Goal: Information Seeking & Learning: Find specific fact

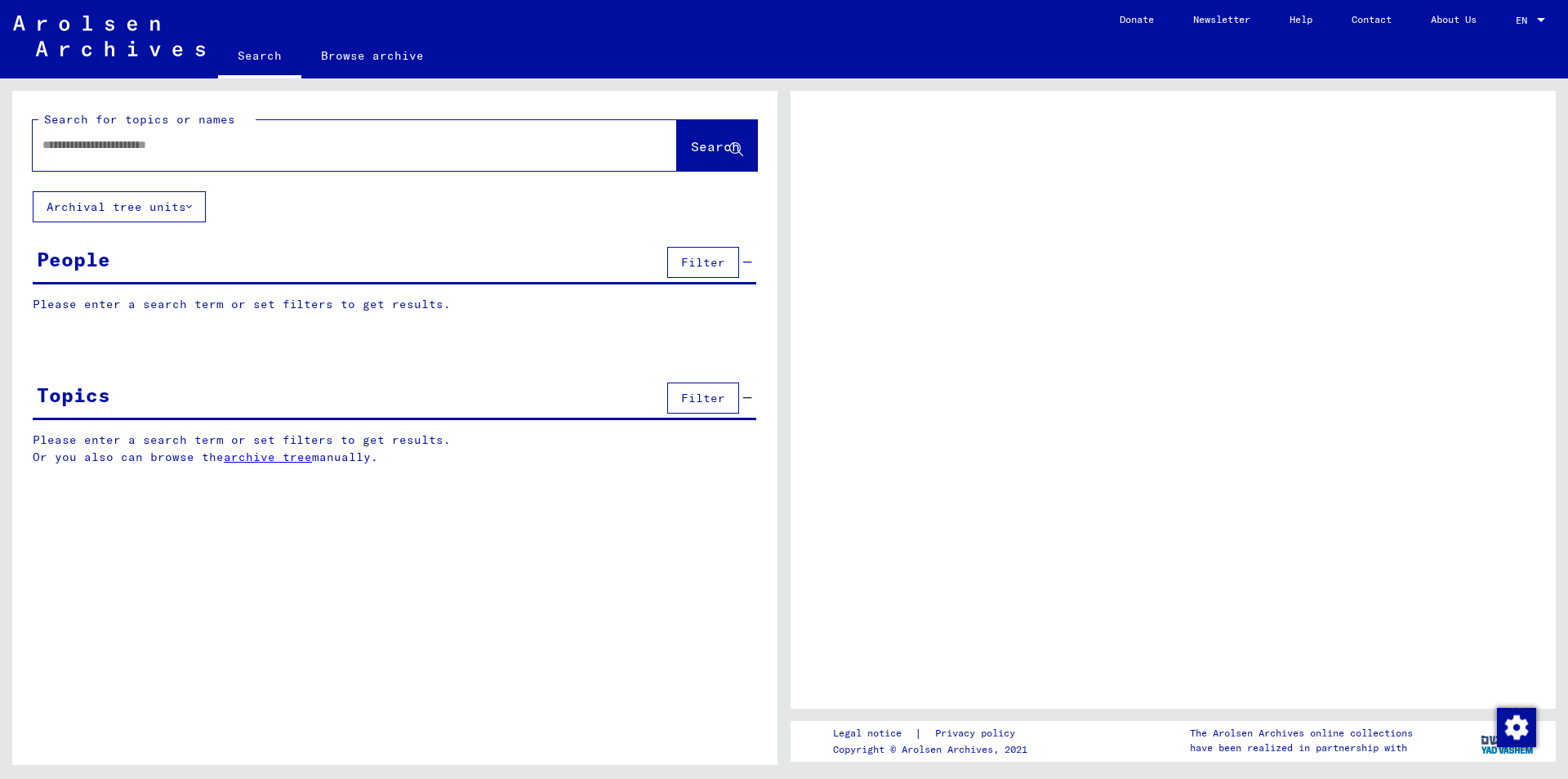
click at [100, 144] on input "text" at bounding box center [340, 145] width 595 height 17
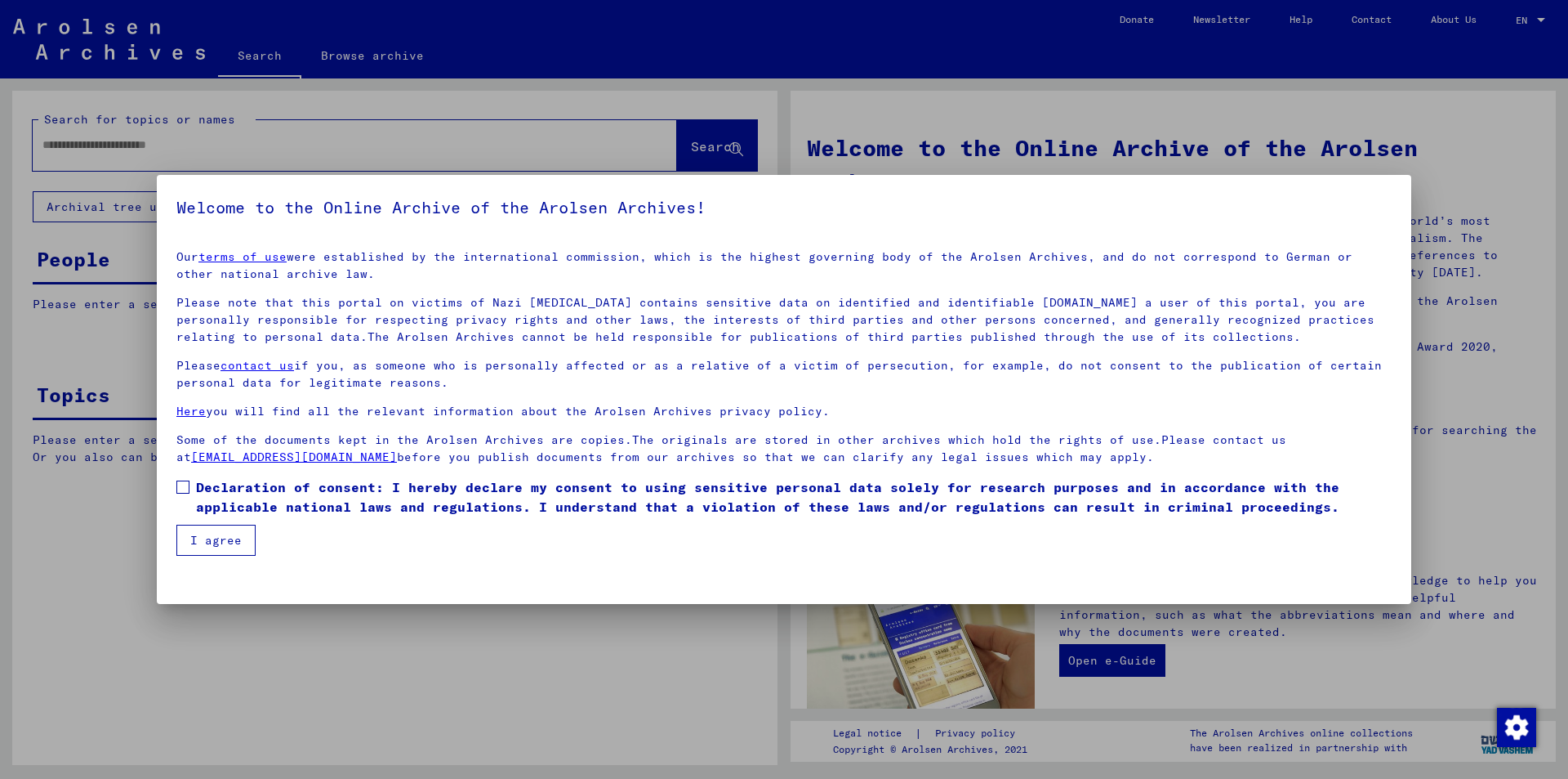
click at [185, 486] on span at bounding box center [183, 487] width 13 height 13
click at [206, 541] on button "I agree" at bounding box center [216, 541] width 79 height 31
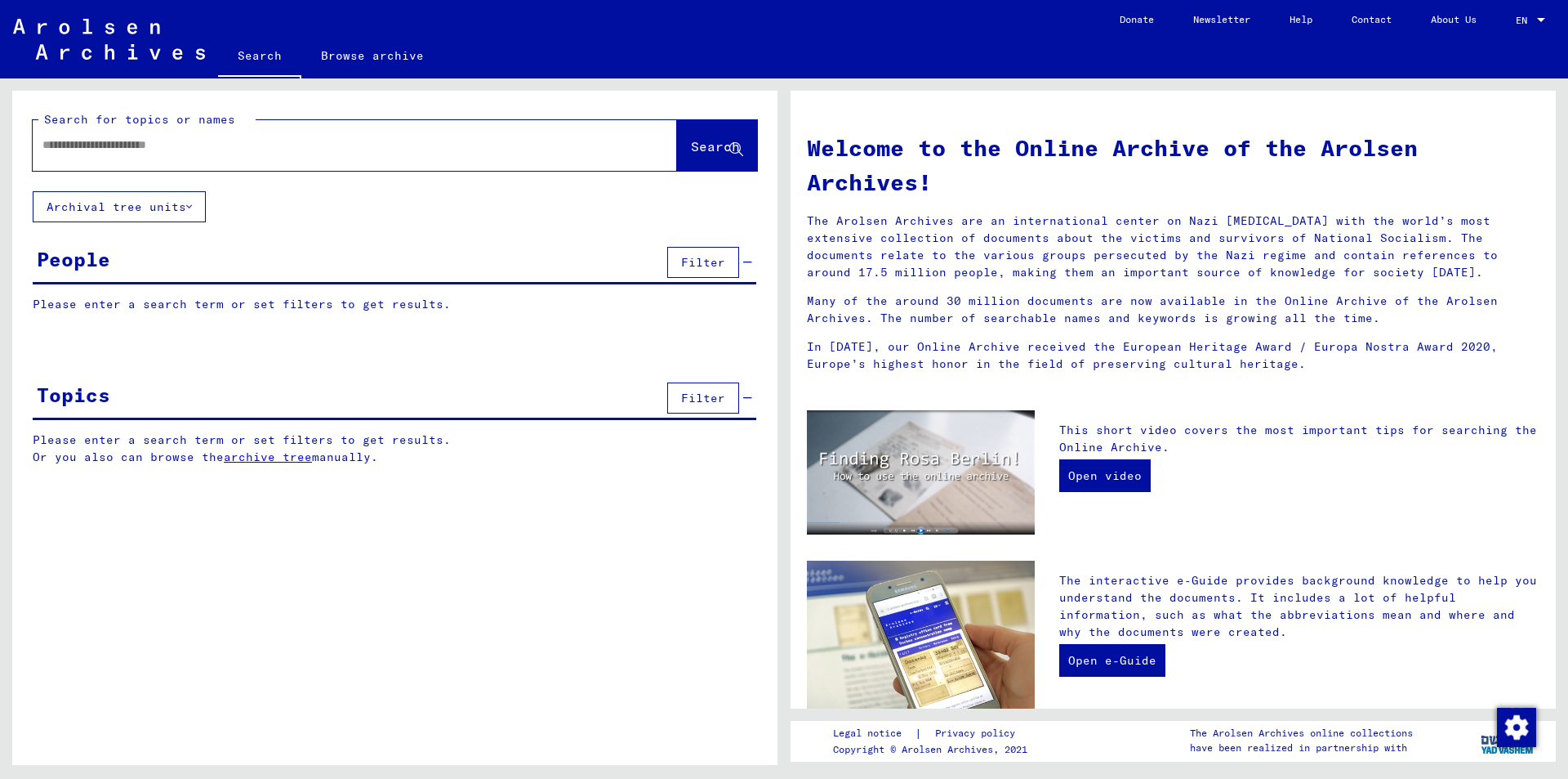
click at [116, 144] on input "text" at bounding box center [335, 145] width 586 height 17
type input "*********"
click at [691, 153] on span "Search" at bounding box center [715, 146] width 49 height 17
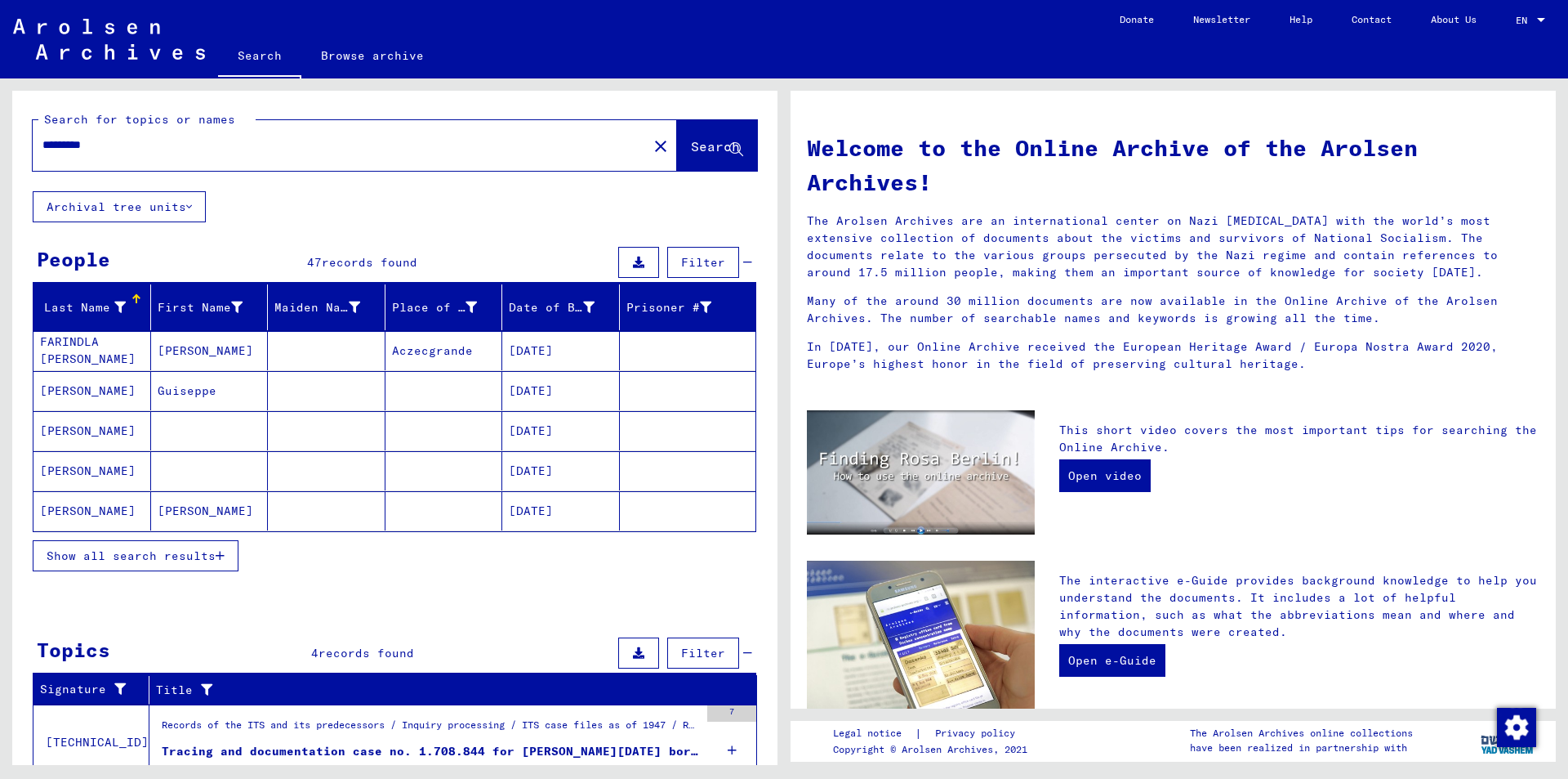
click at [215, 551] on span "Show all search results" at bounding box center [131, 555] width 169 height 15
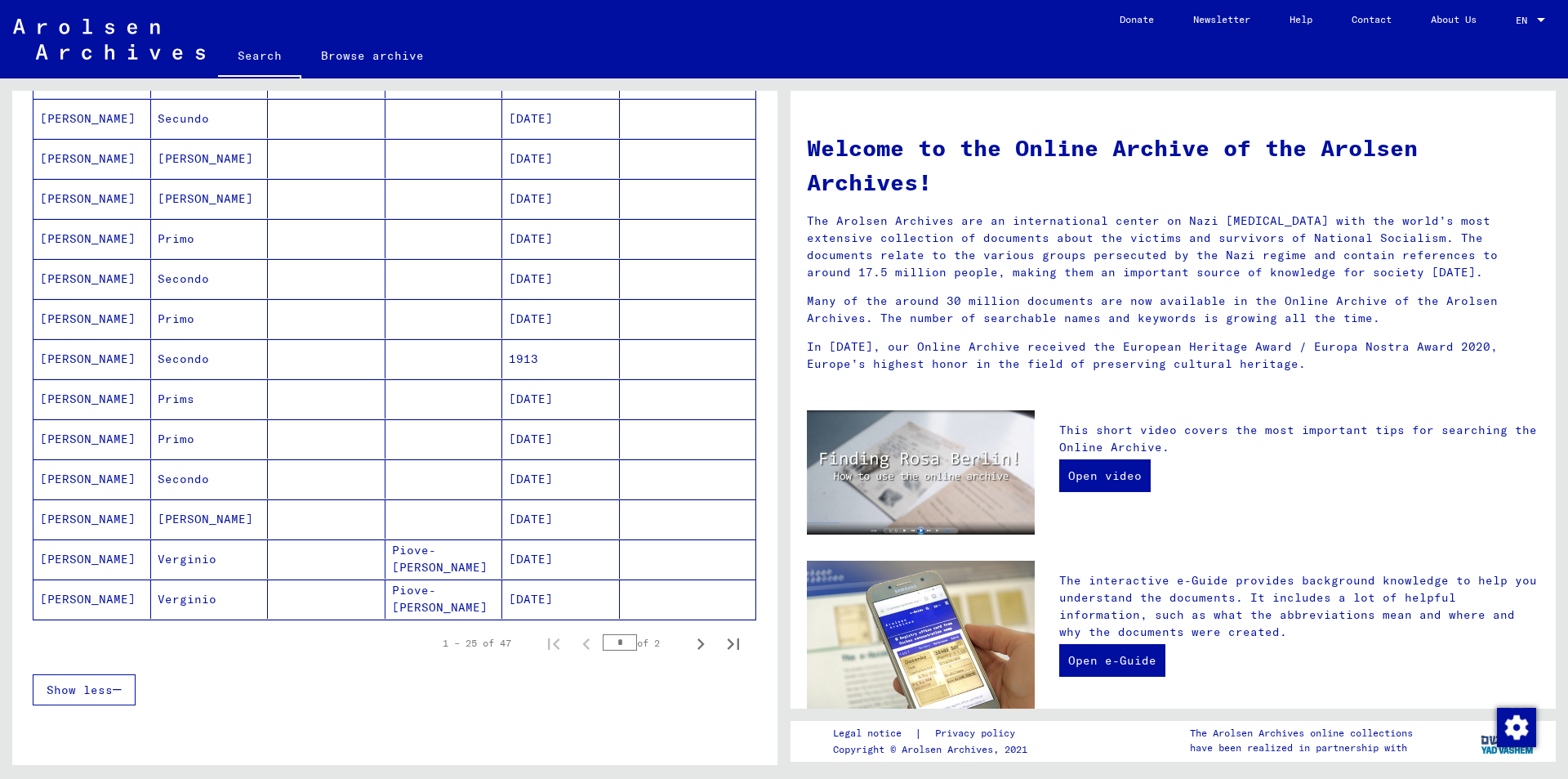
scroll to position [735, 0]
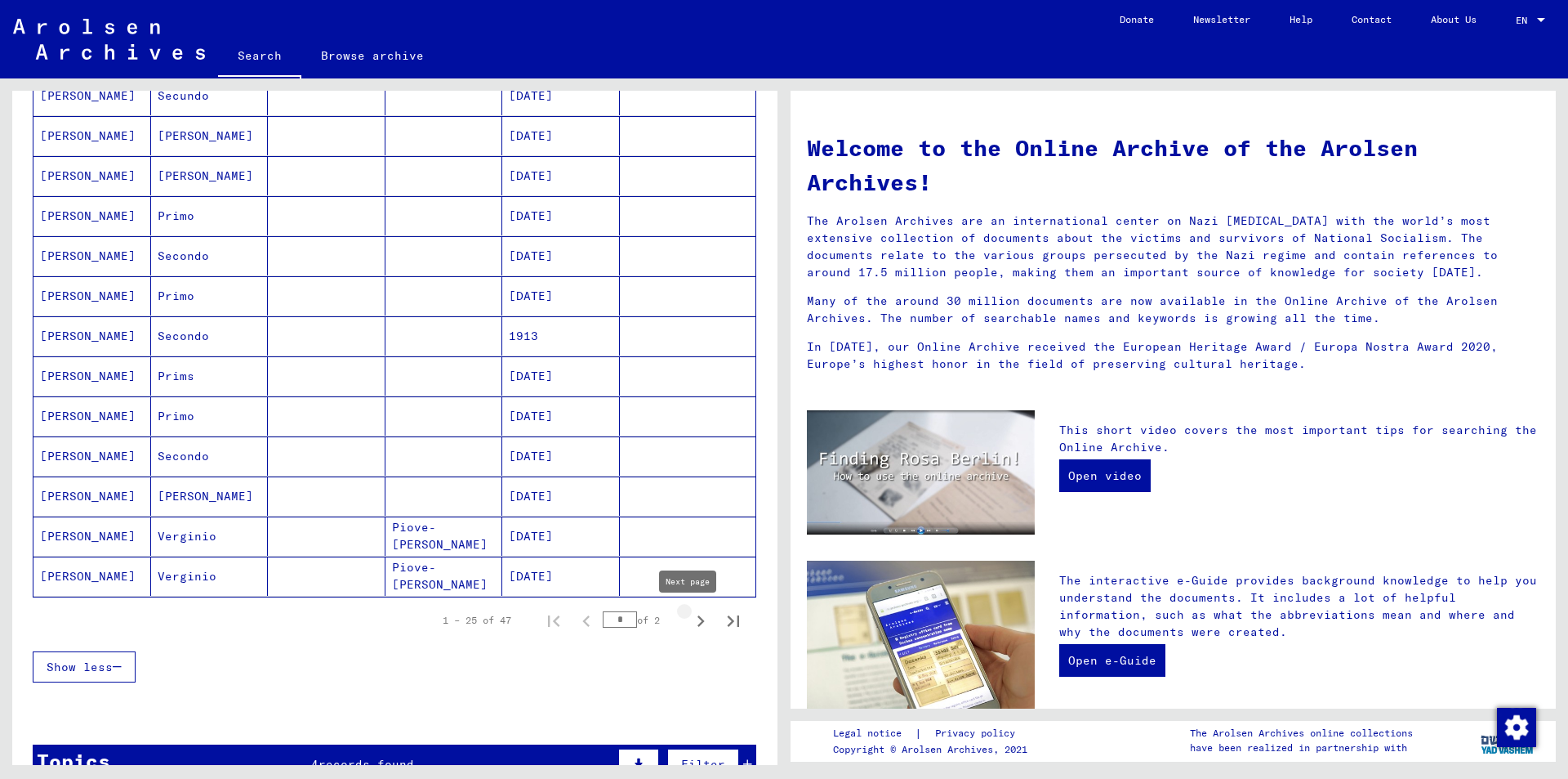
click at [698, 626] on icon "Next page" at bounding box center [701, 621] width 7 height 11
type input "*"
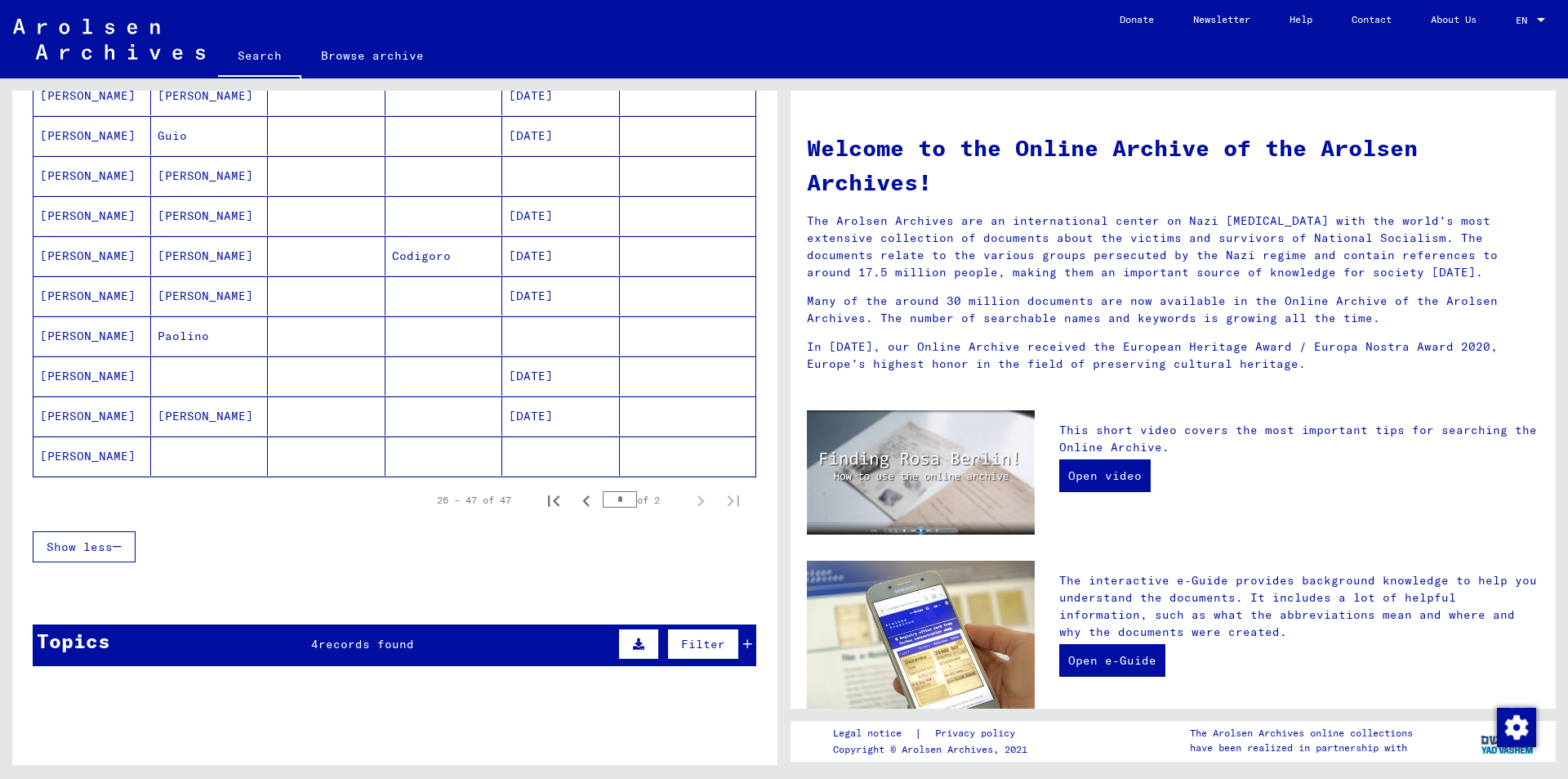
click at [65, 411] on mat-cell "[PERSON_NAME]" at bounding box center [91, 415] width 117 height 39
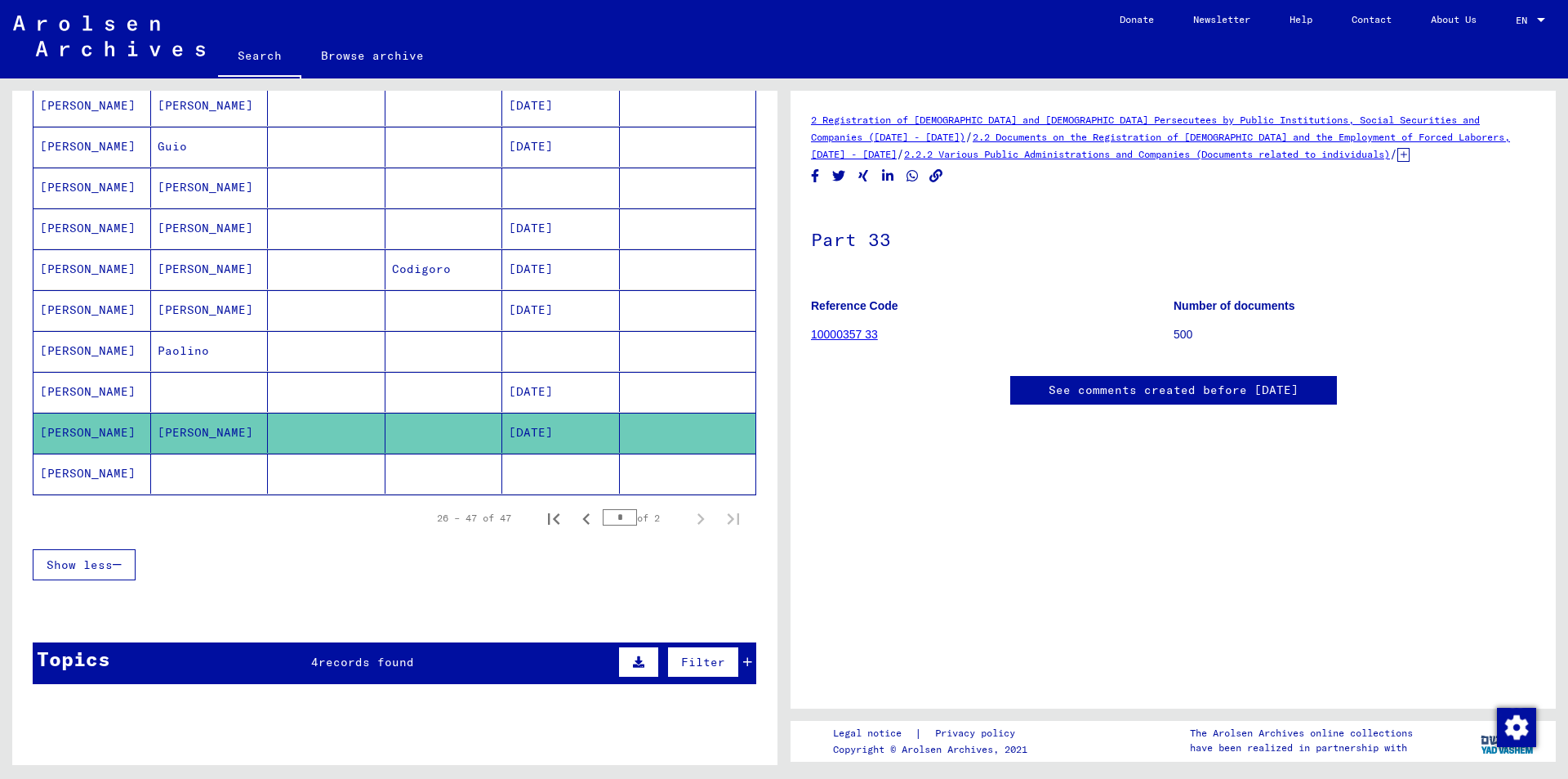
click at [847, 334] on link "10000357 33" at bounding box center [844, 333] width 67 height 13
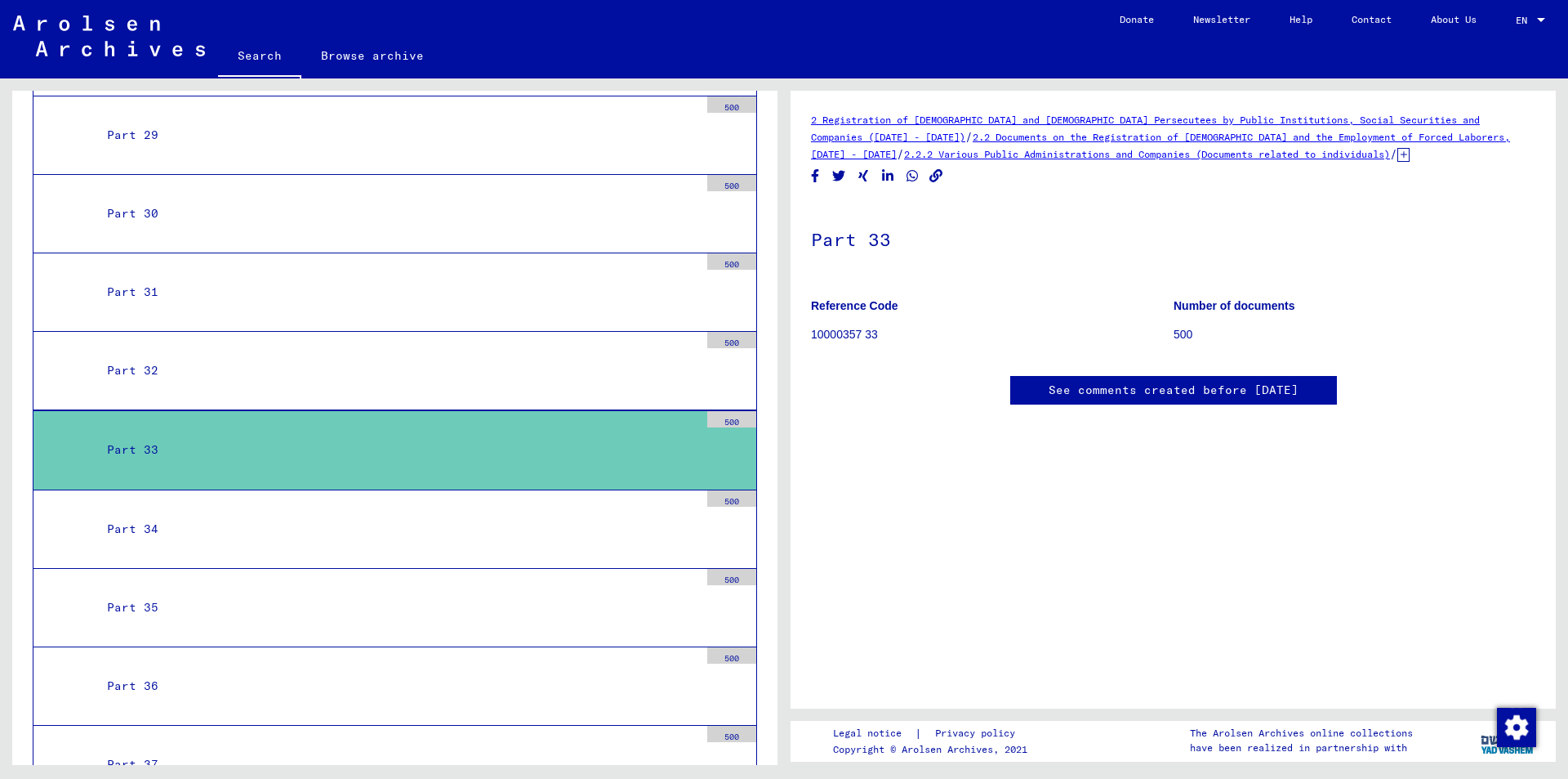
click at [999, 144] on div "2 Registration of [DEMOGRAPHIC_DATA] and [DEMOGRAPHIC_DATA] Persecutees by Publ…" at bounding box center [1173, 137] width 725 height 51
click at [993, 146] on div "2 Registration of [DEMOGRAPHIC_DATA] and [DEMOGRAPHIC_DATA] Persecutees by Publ…" at bounding box center [1173, 137] width 725 height 51
click at [1009, 140] on link "2.2 Documents on the Registration of [DEMOGRAPHIC_DATA] and the Employment of F…" at bounding box center [1160, 145] width 699 height 30
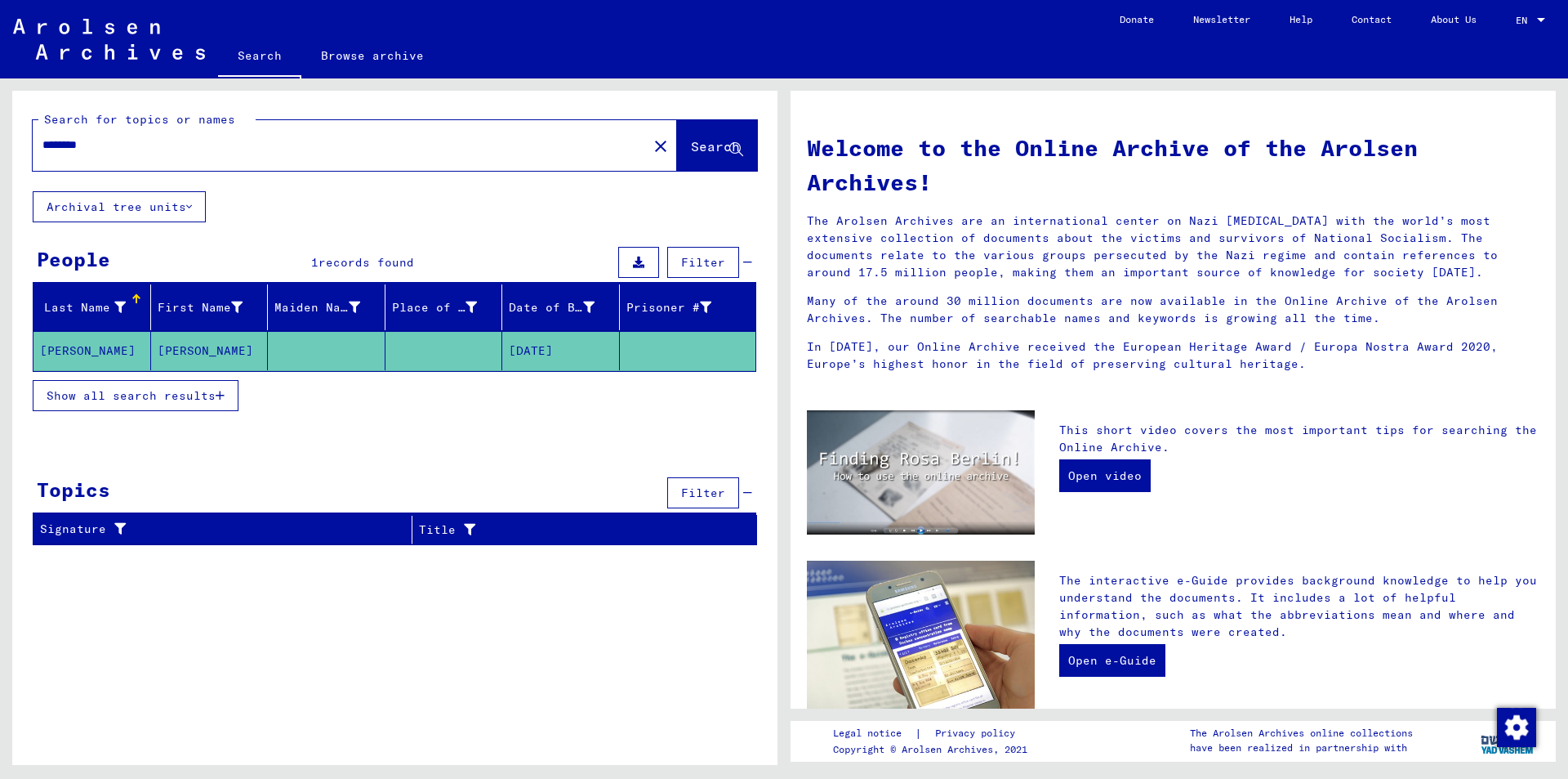
type input "*********"
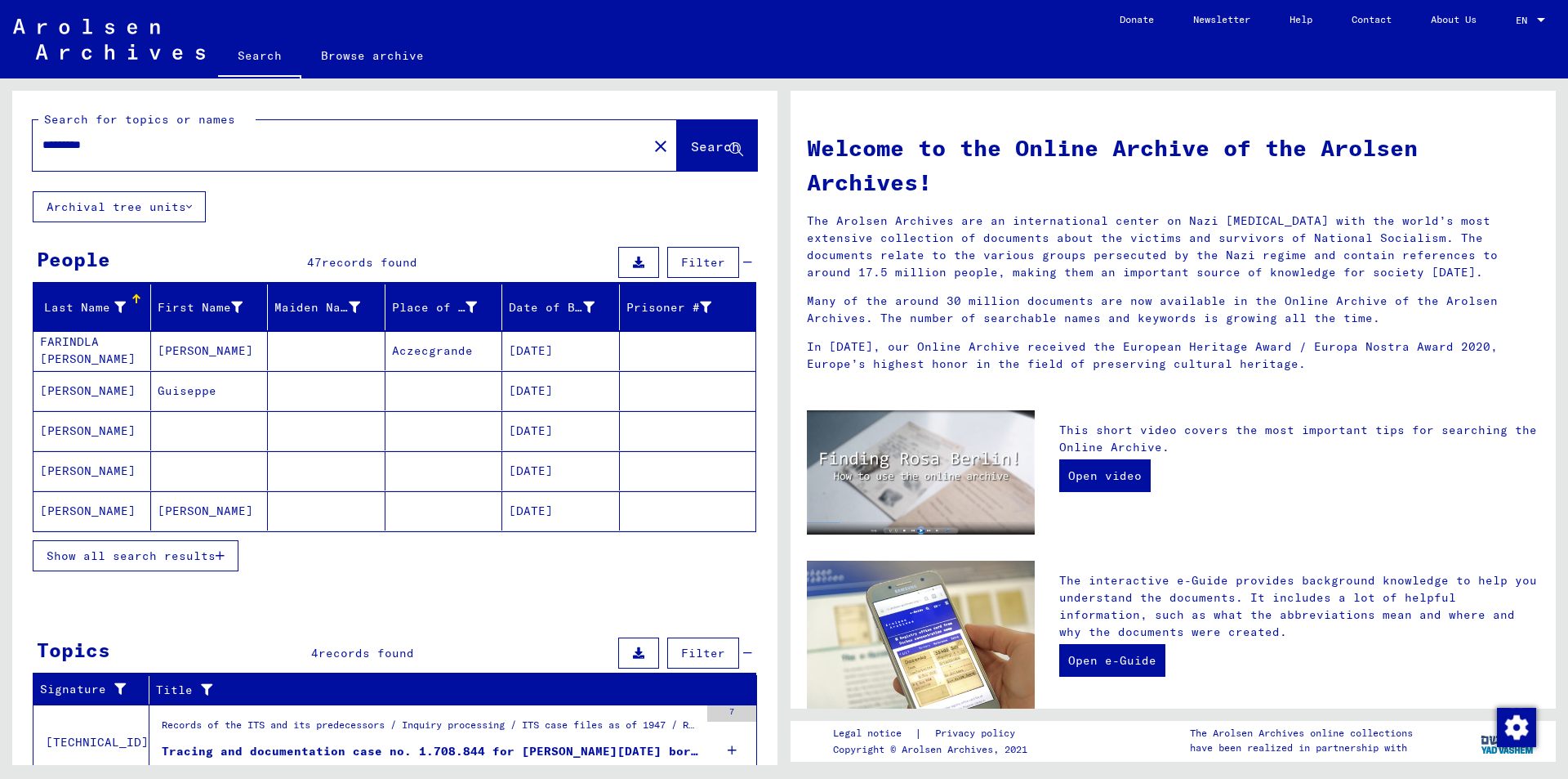
click at [180, 559] on span "Show all search results" at bounding box center [131, 555] width 169 height 15
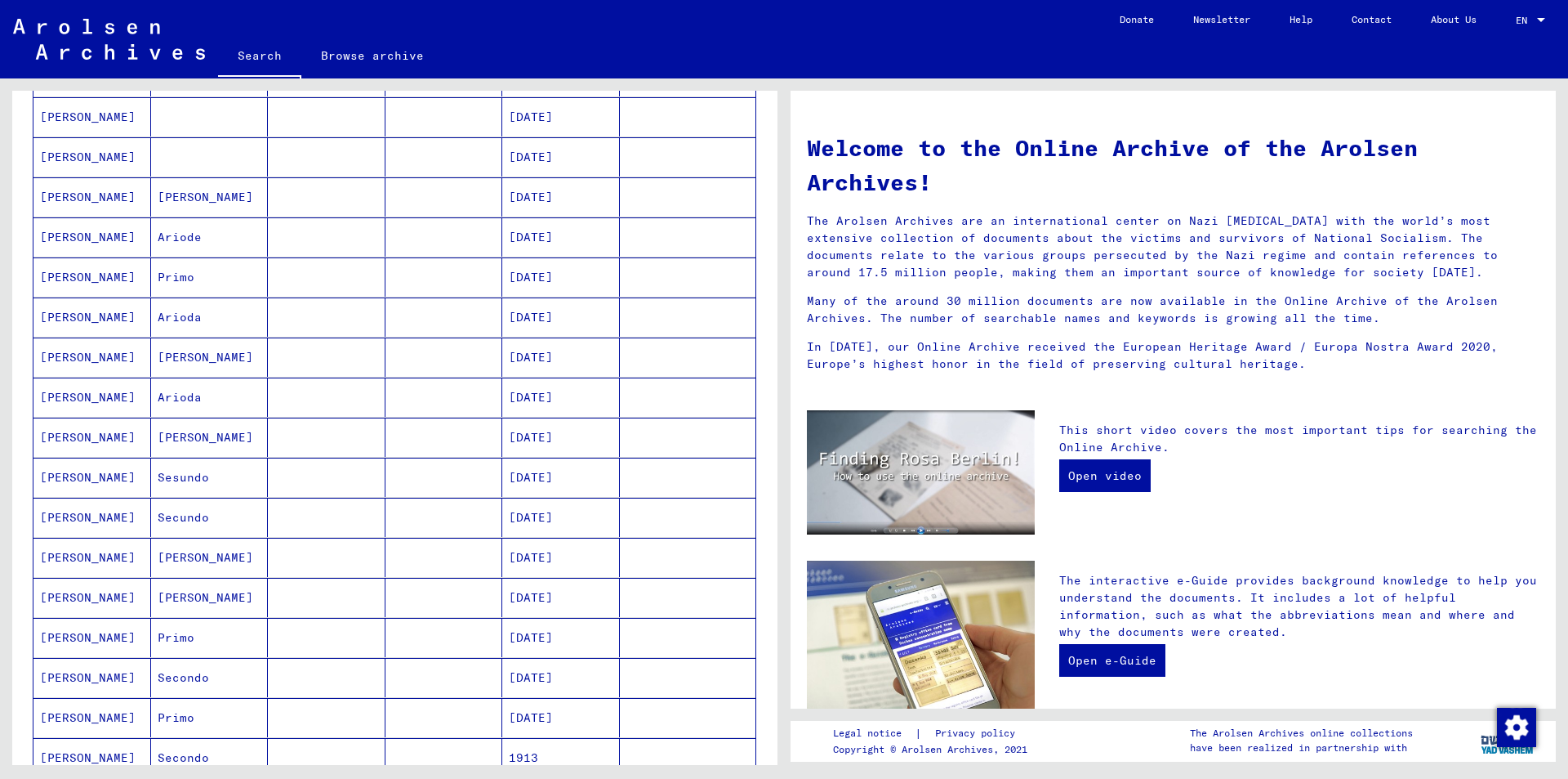
scroll to position [408, 0]
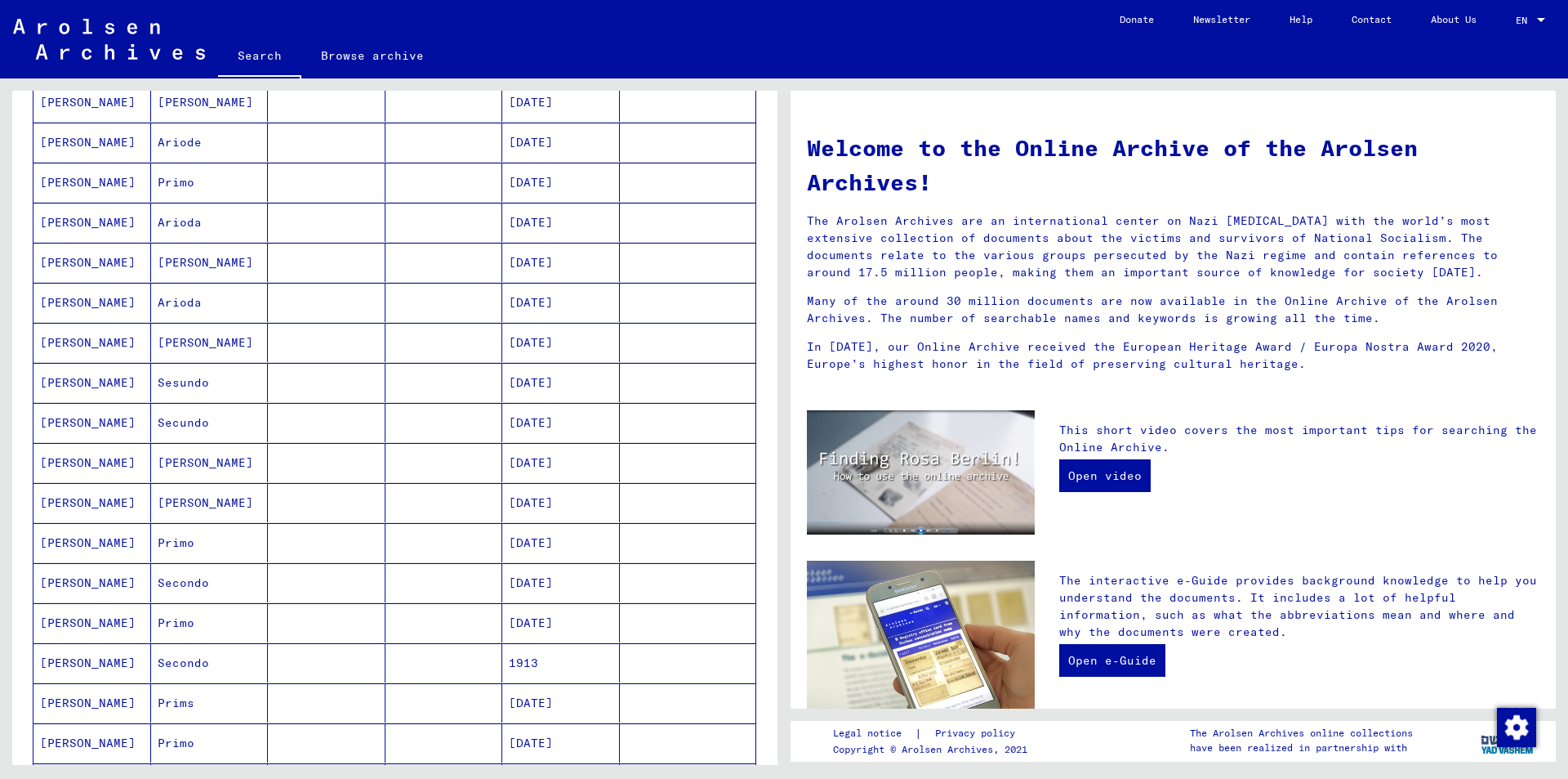
click at [63, 299] on mat-cell "[PERSON_NAME]" at bounding box center [91, 302] width 117 height 39
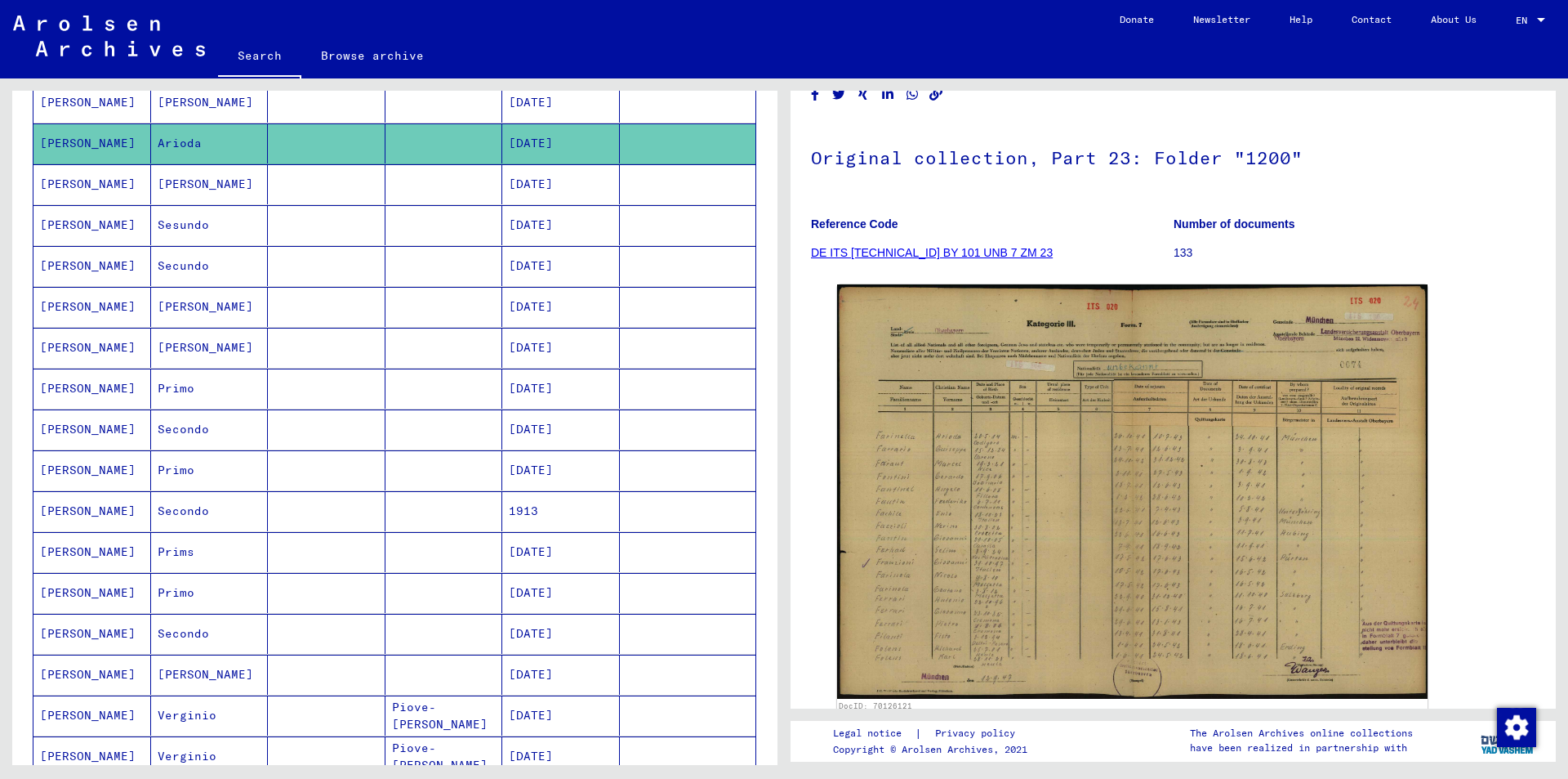
scroll to position [984, 0]
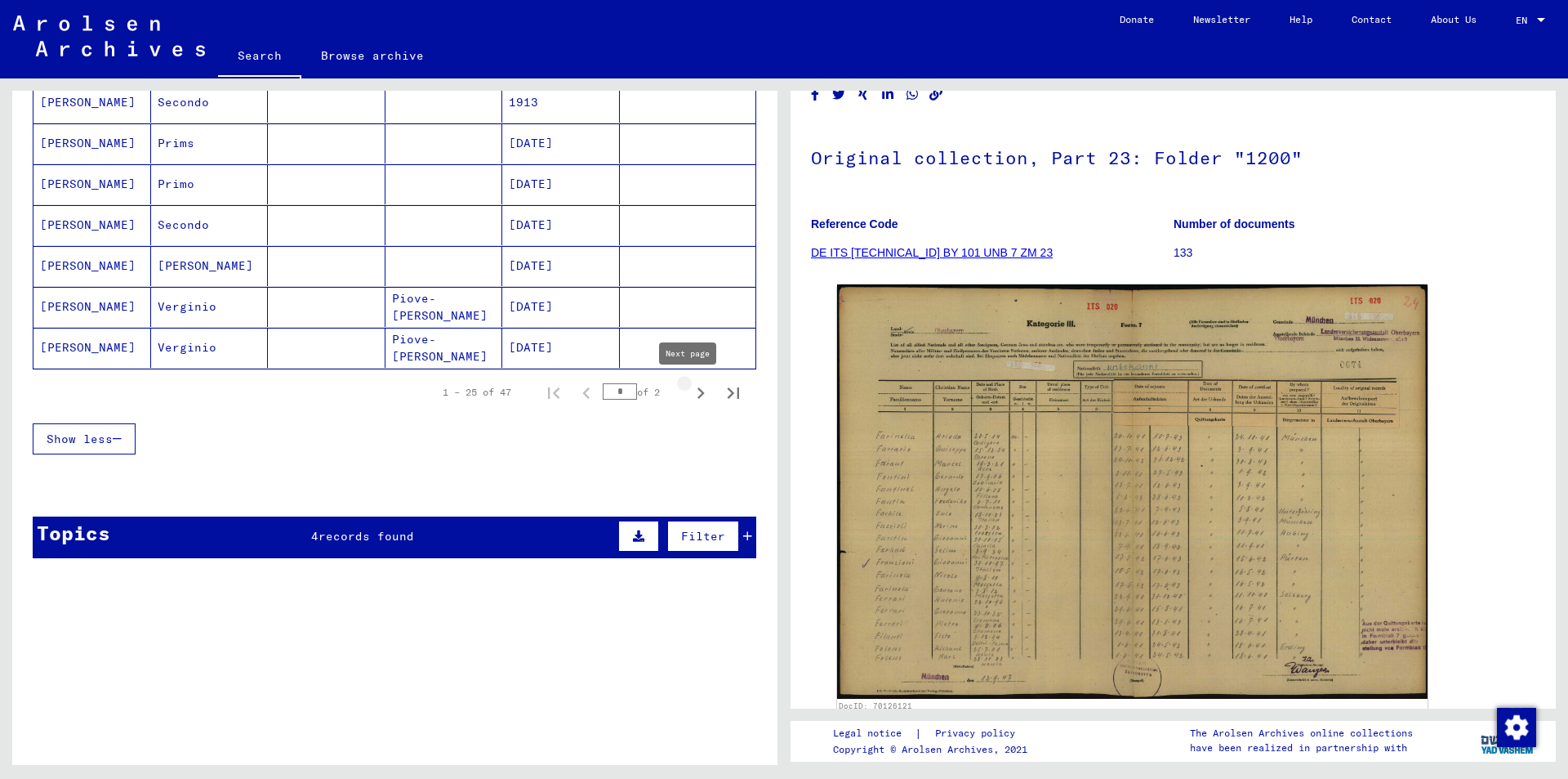
click at [689, 397] on icon "Next page" at bounding box center [700, 393] width 23 height 23
type input "*"
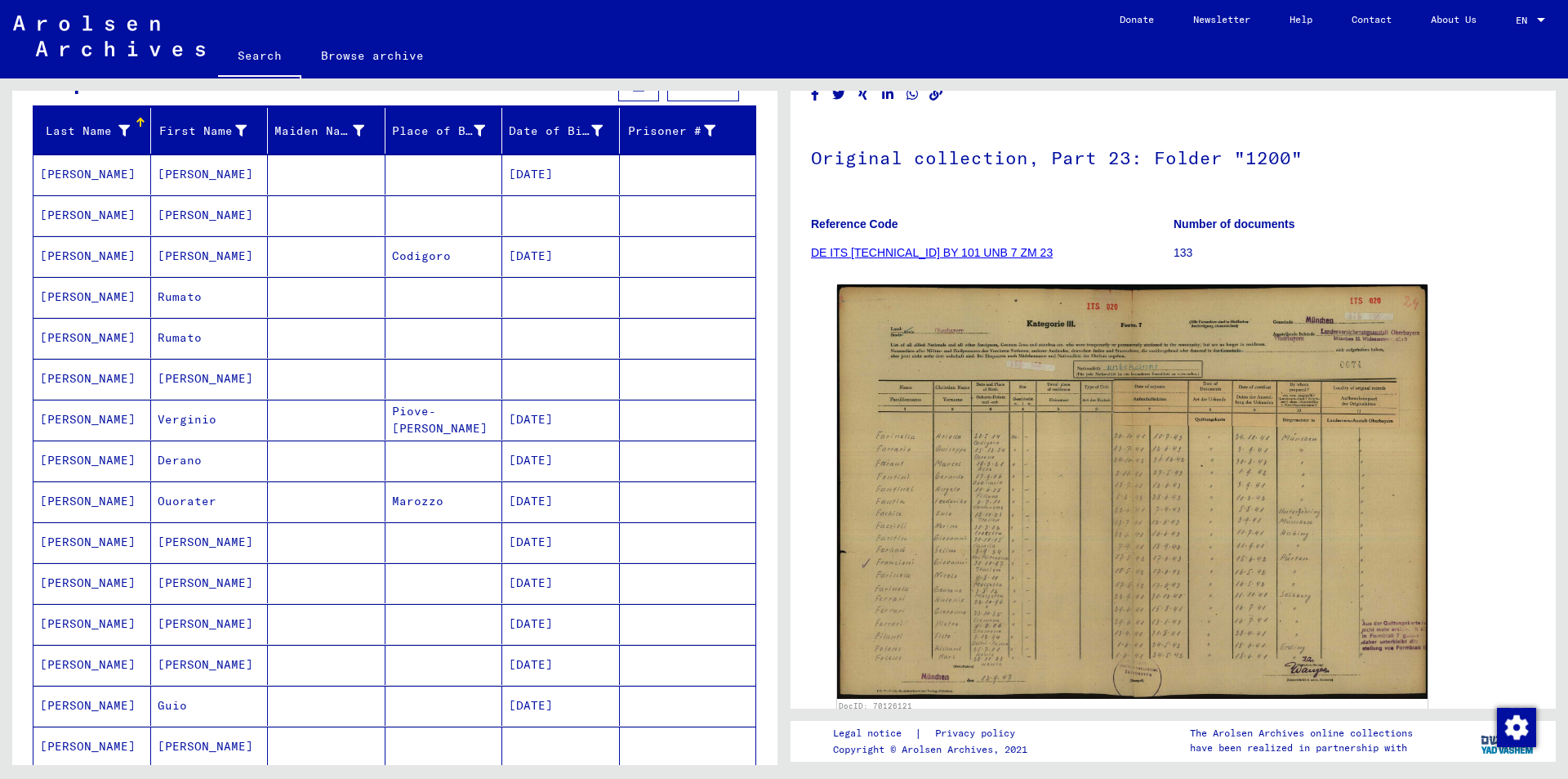
scroll to position [166, 0]
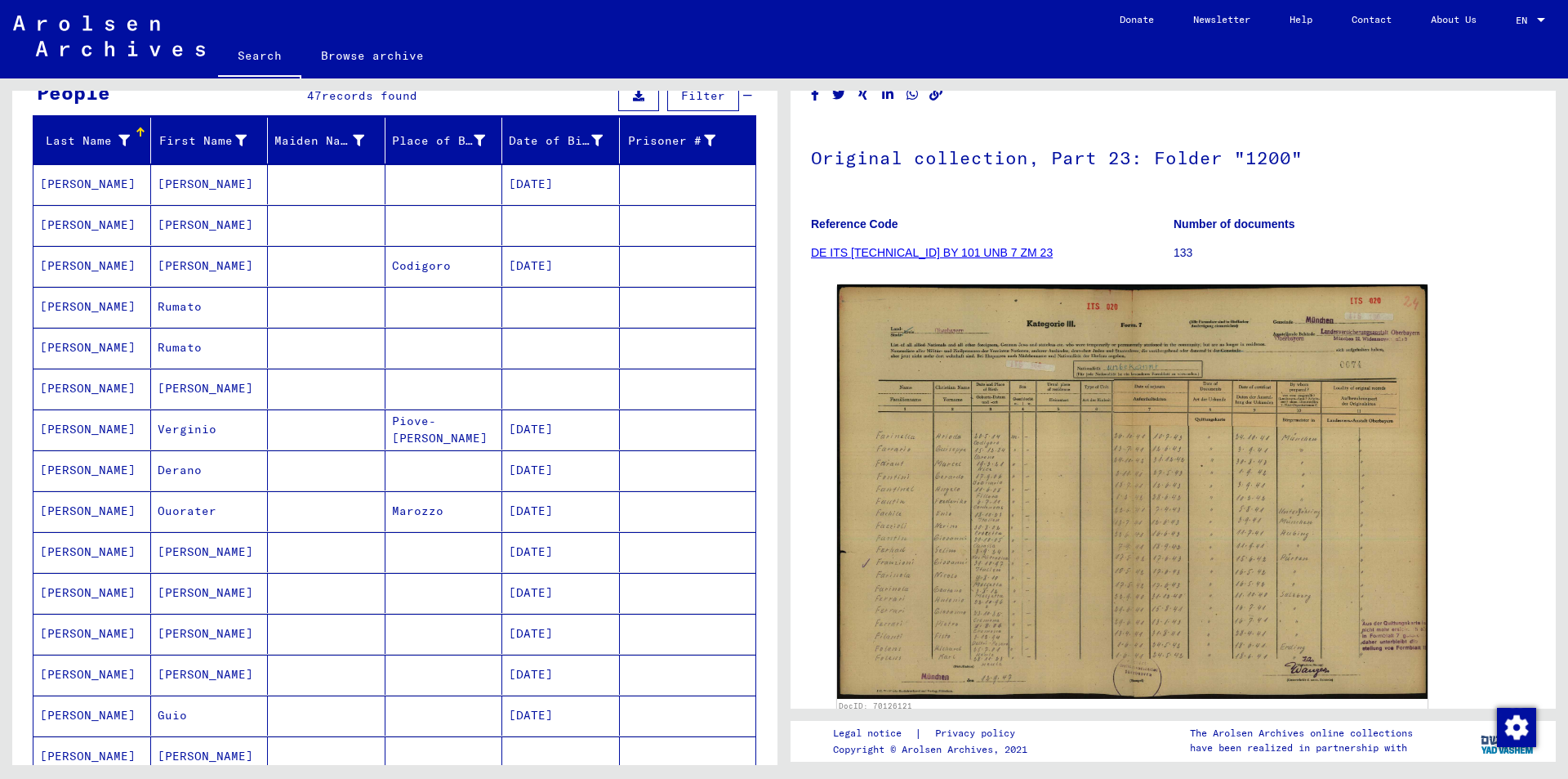
click at [94, 265] on mat-cell "[PERSON_NAME]" at bounding box center [91, 266] width 117 height 40
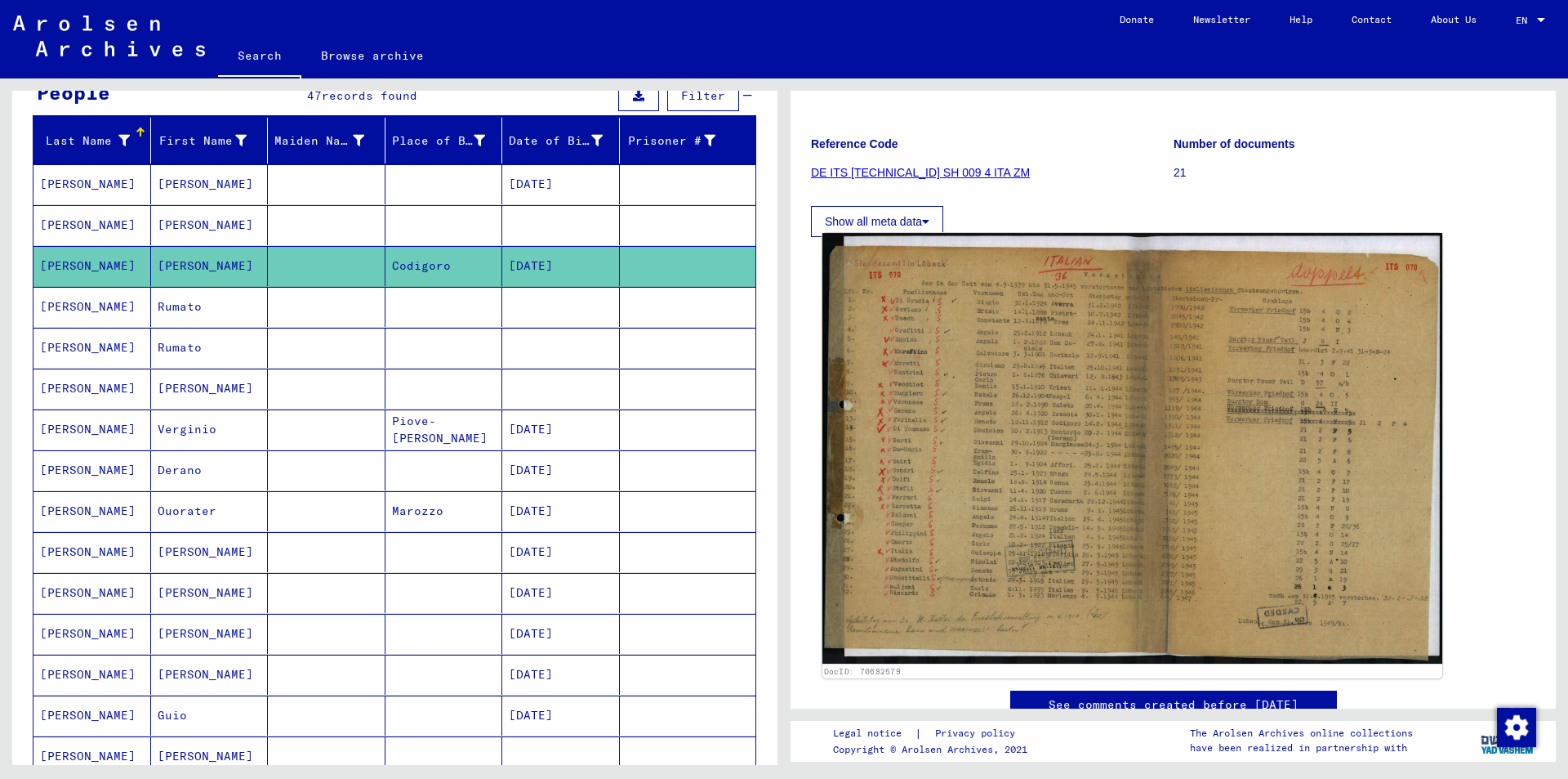
scroll to position [164, 0]
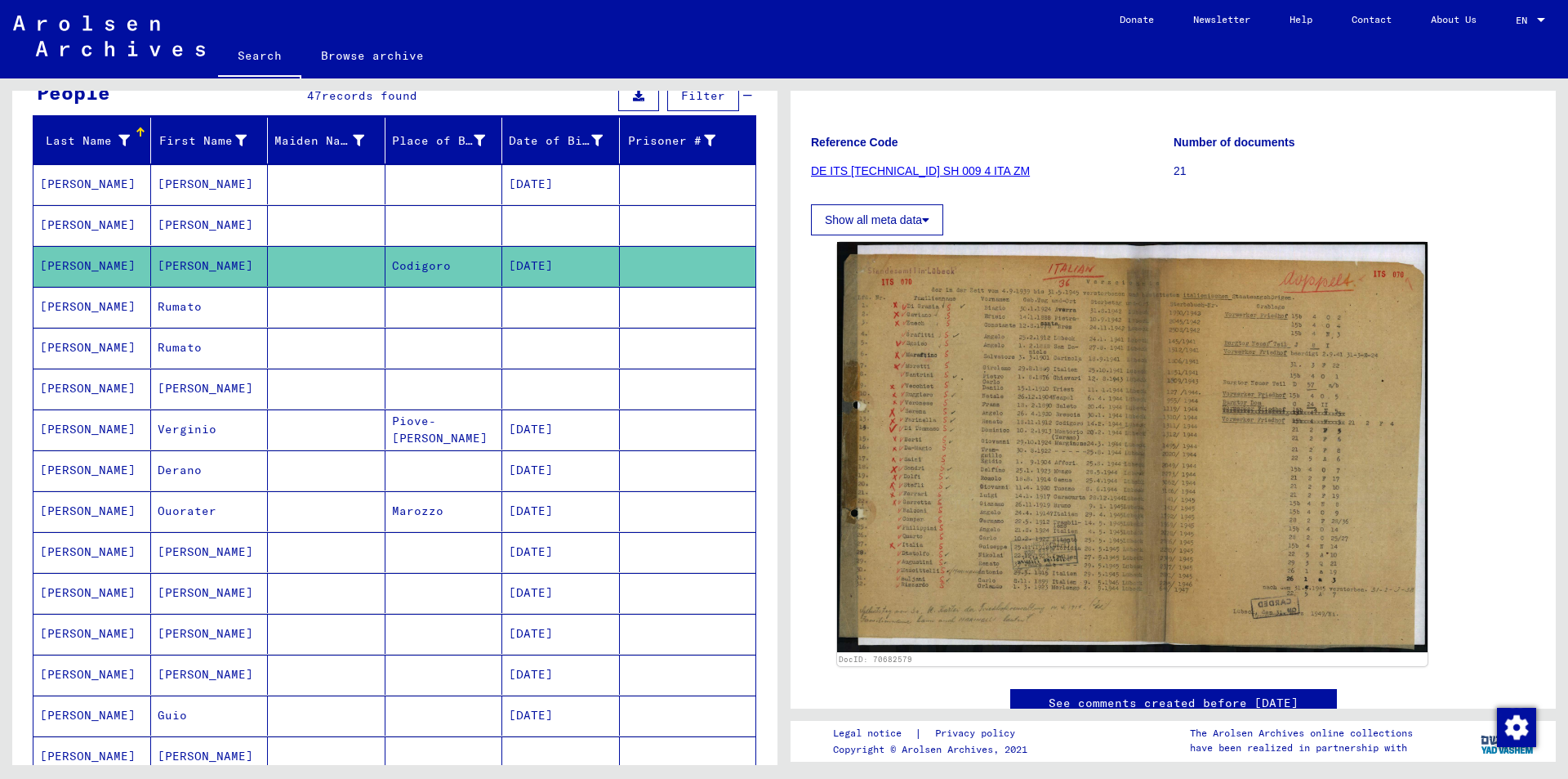
click at [893, 216] on button "Show all meta data" at bounding box center [877, 220] width 132 height 31
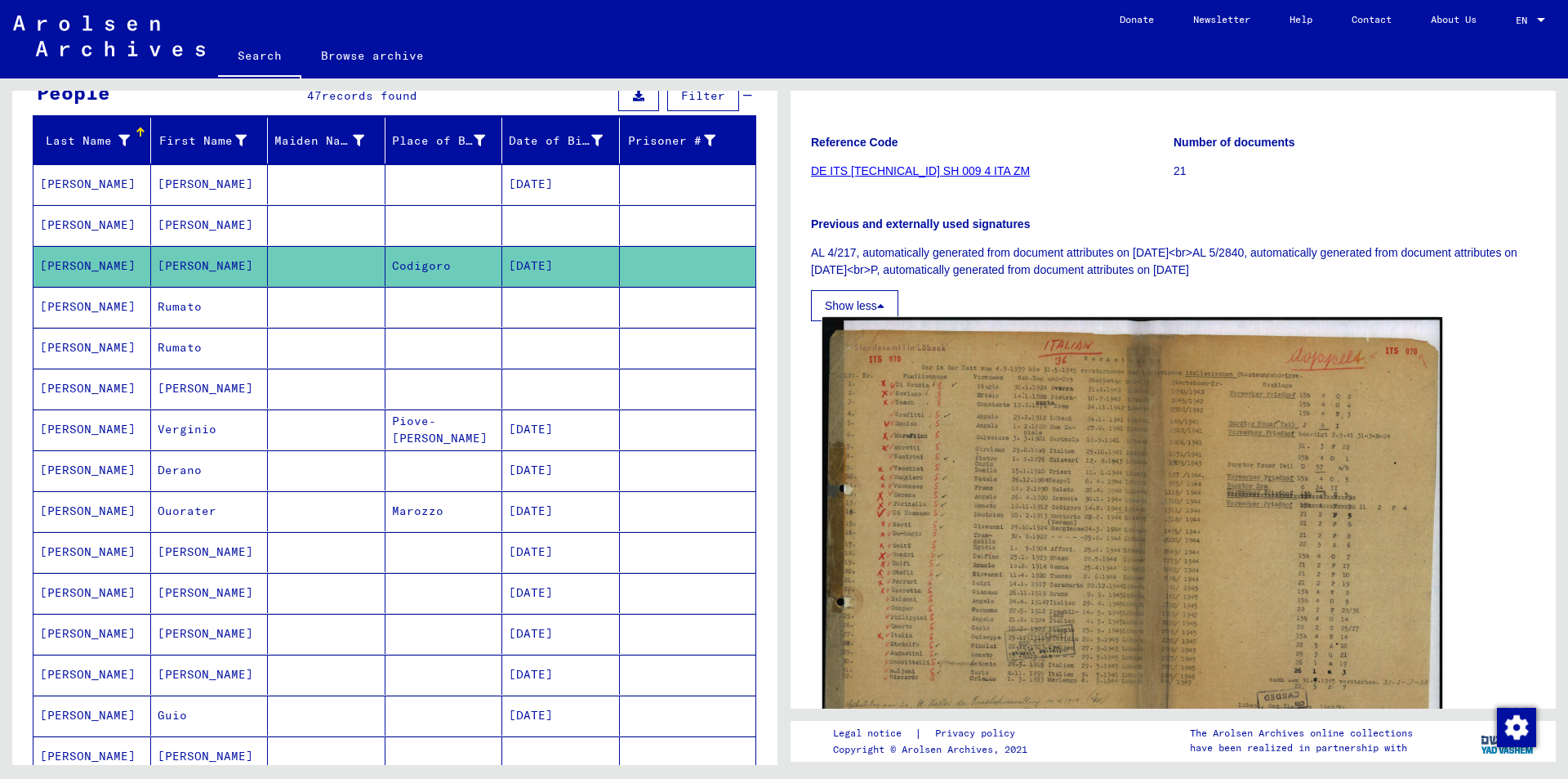
click at [1196, 476] on img at bounding box center [1132, 532] width 620 height 431
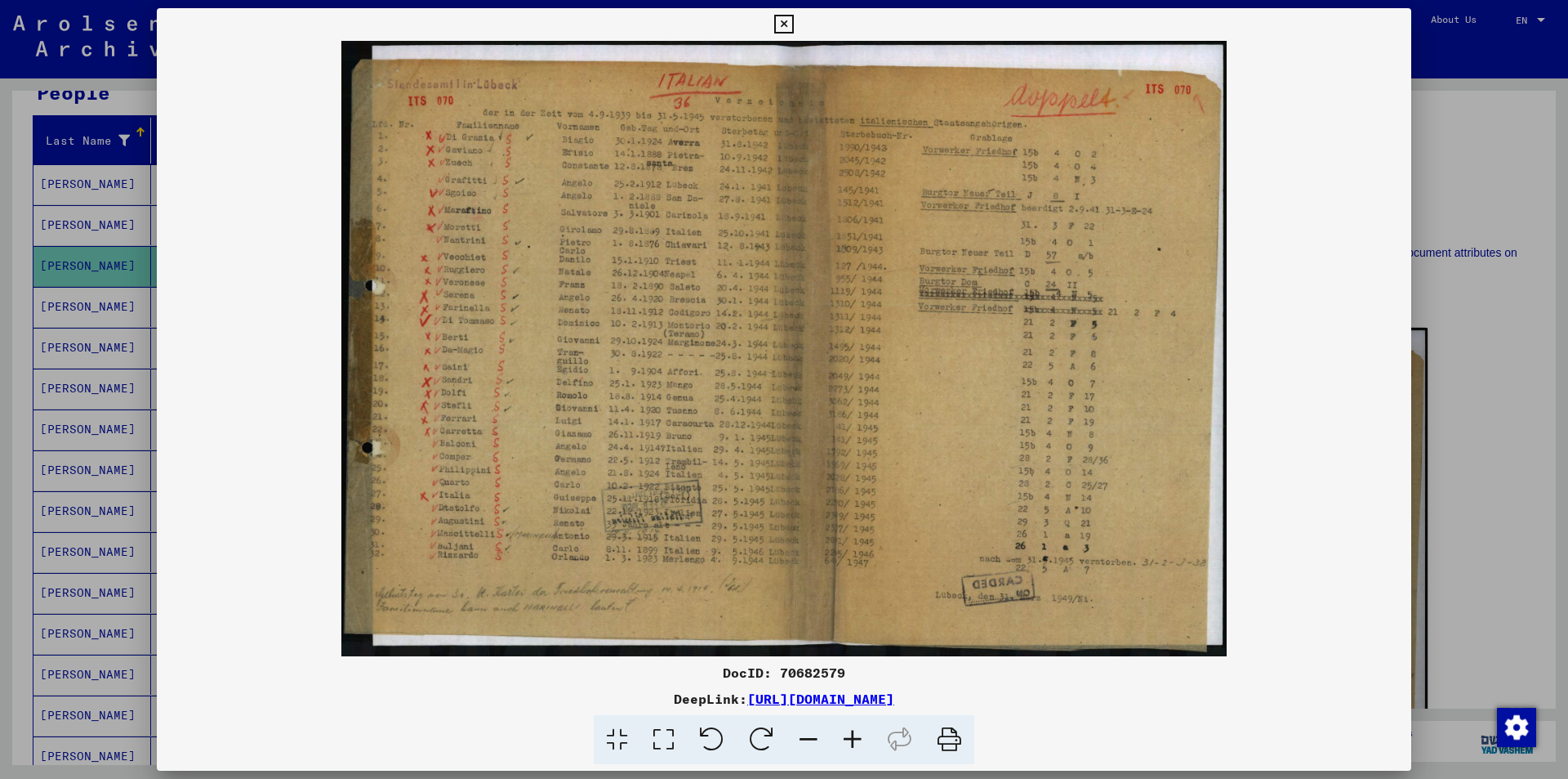
click at [841, 747] on icon at bounding box center [853, 739] width 44 height 50
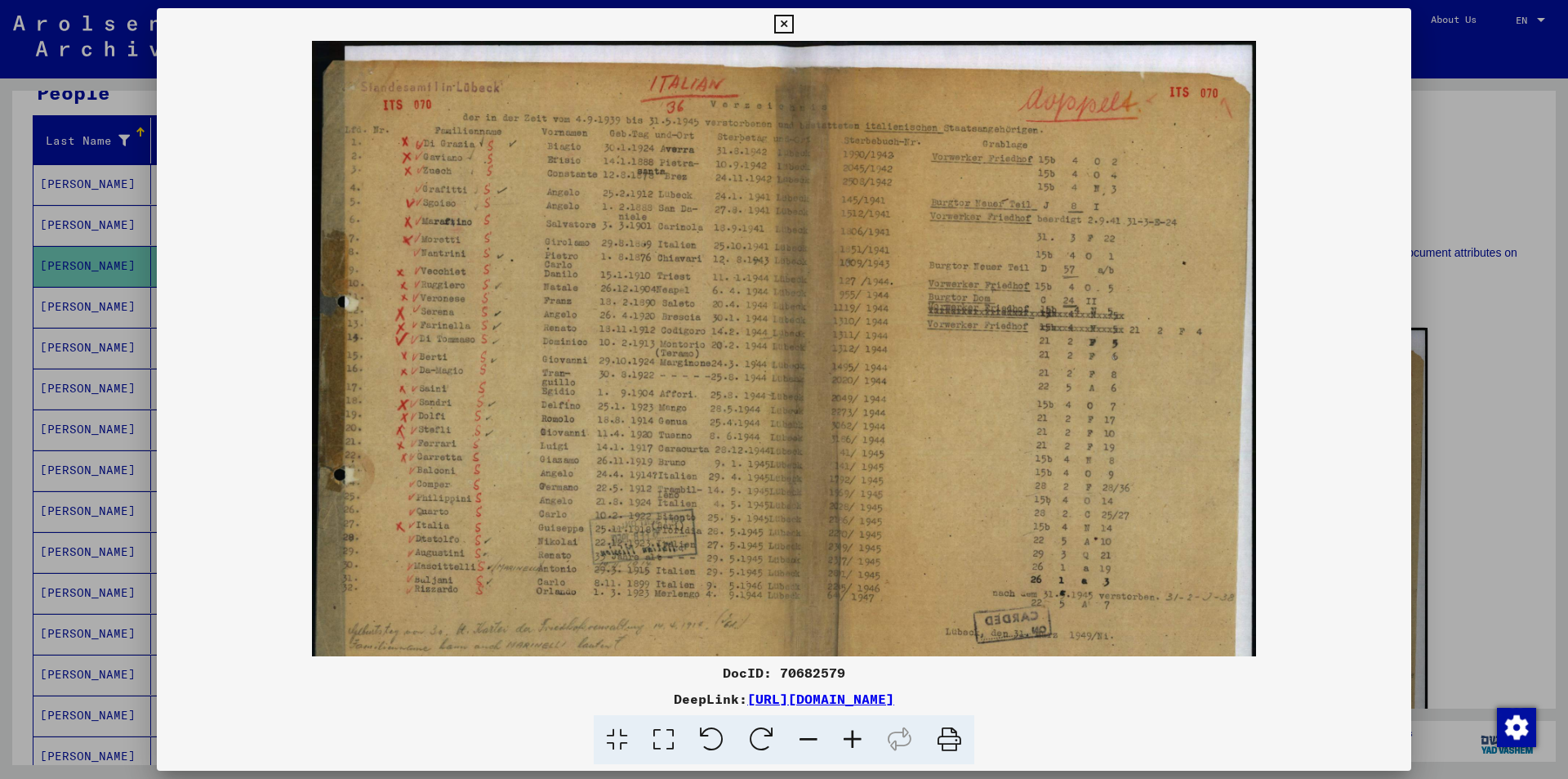
click at [841, 747] on icon at bounding box center [853, 739] width 44 height 50
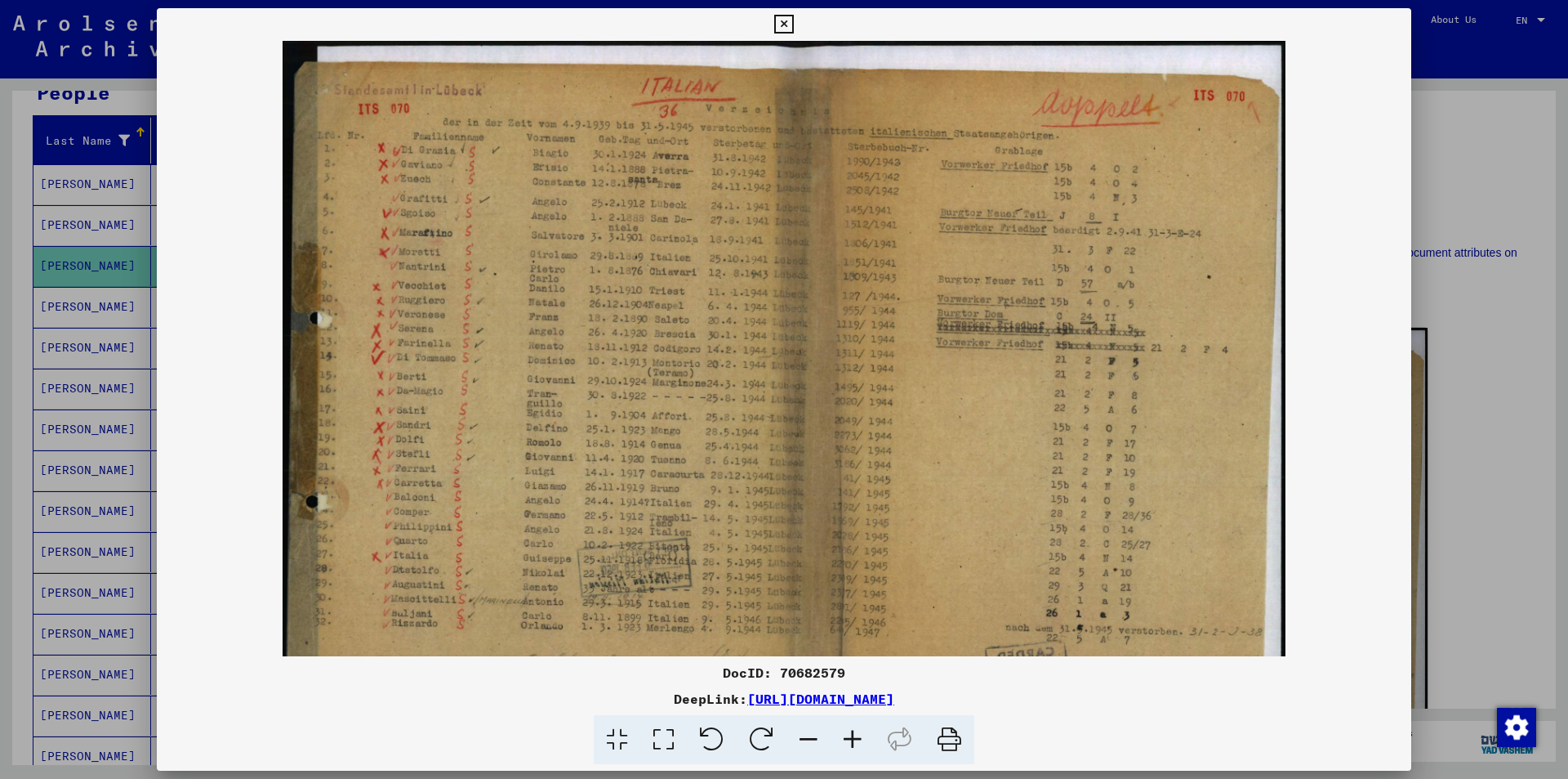
click at [841, 747] on icon at bounding box center [853, 739] width 44 height 50
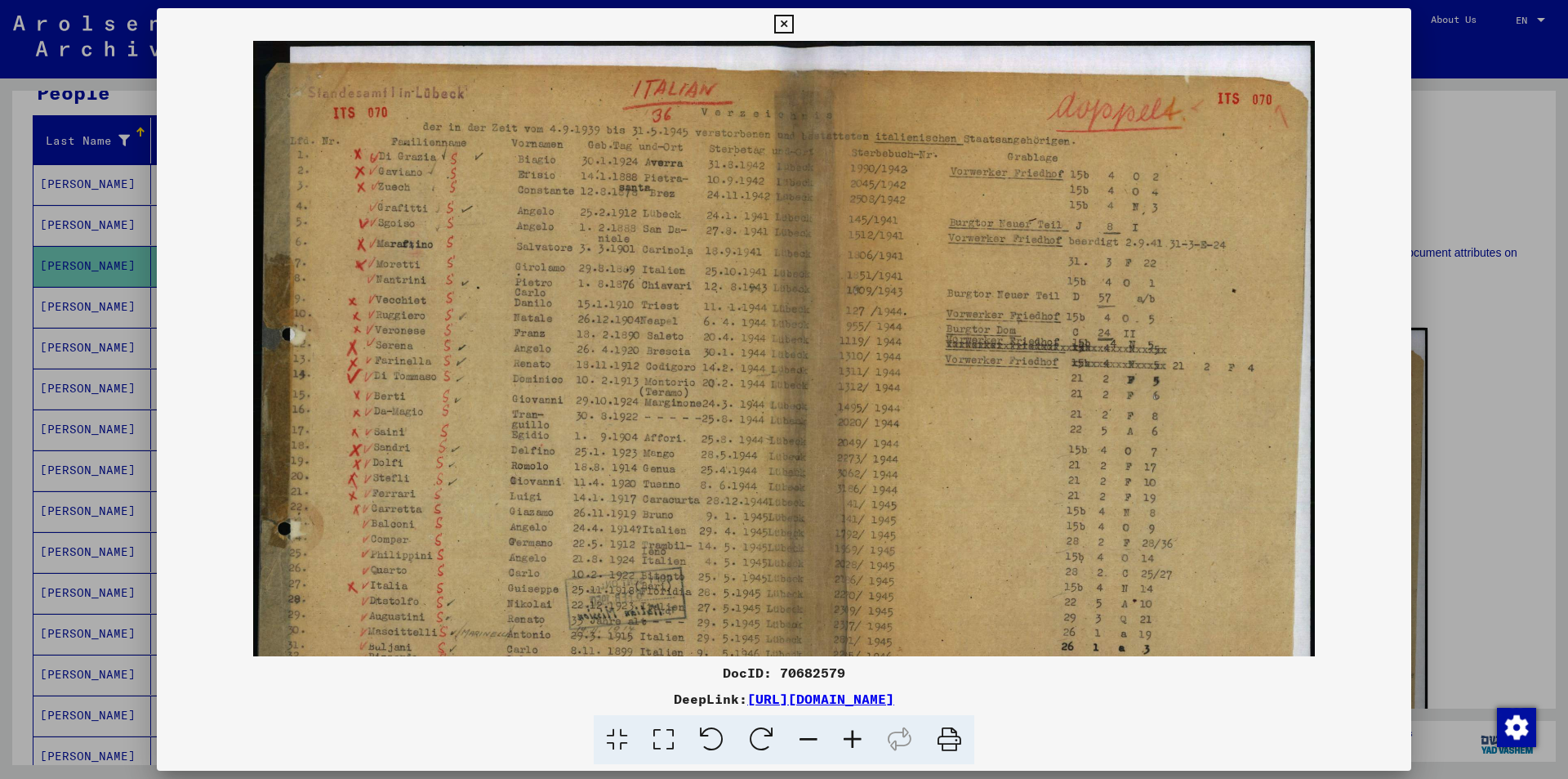
click at [841, 747] on icon at bounding box center [853, 739] width 44 height 50
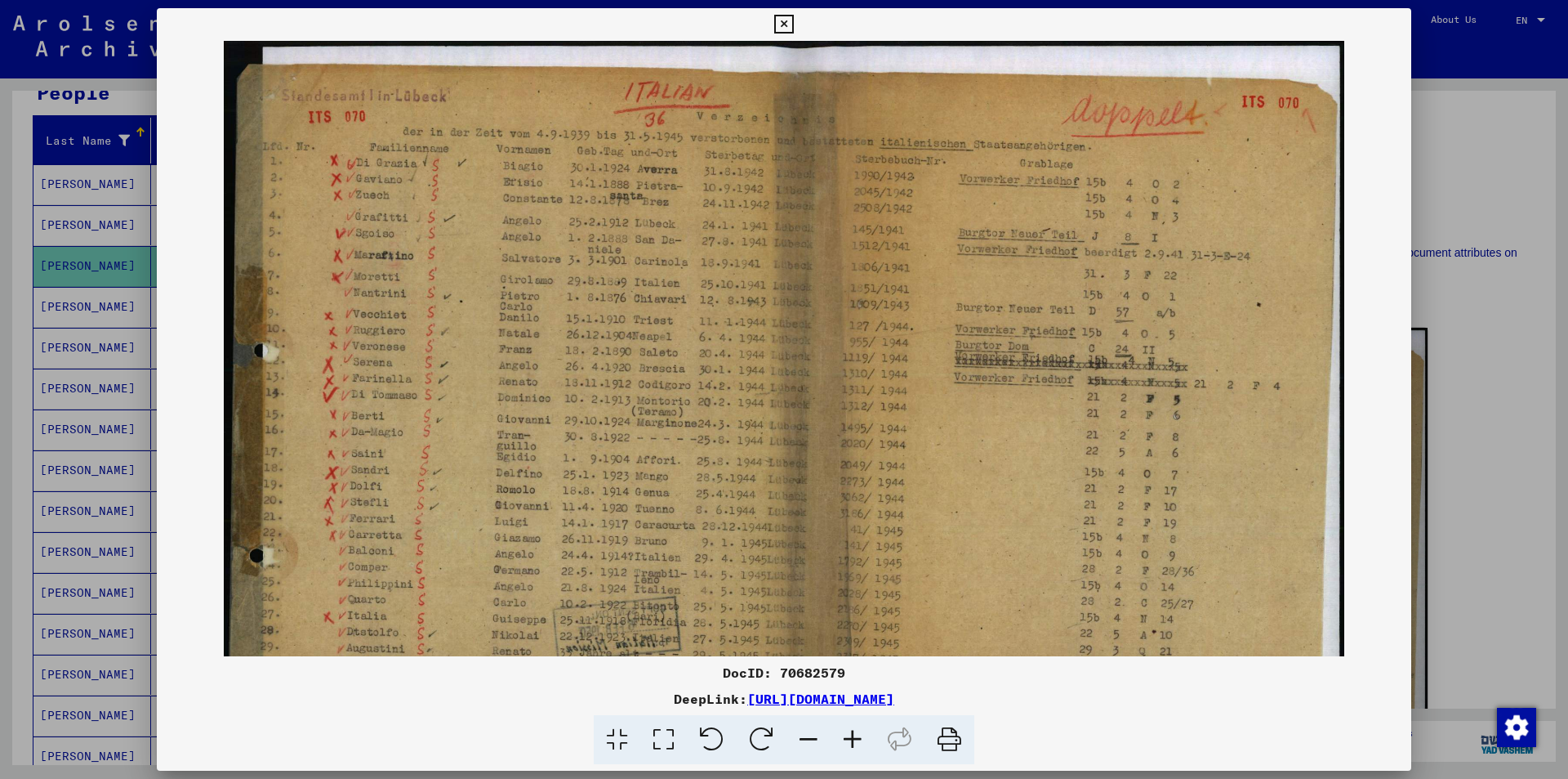
click at [841, 747] on icon at bounding box center [853, 739] width 44 height 50
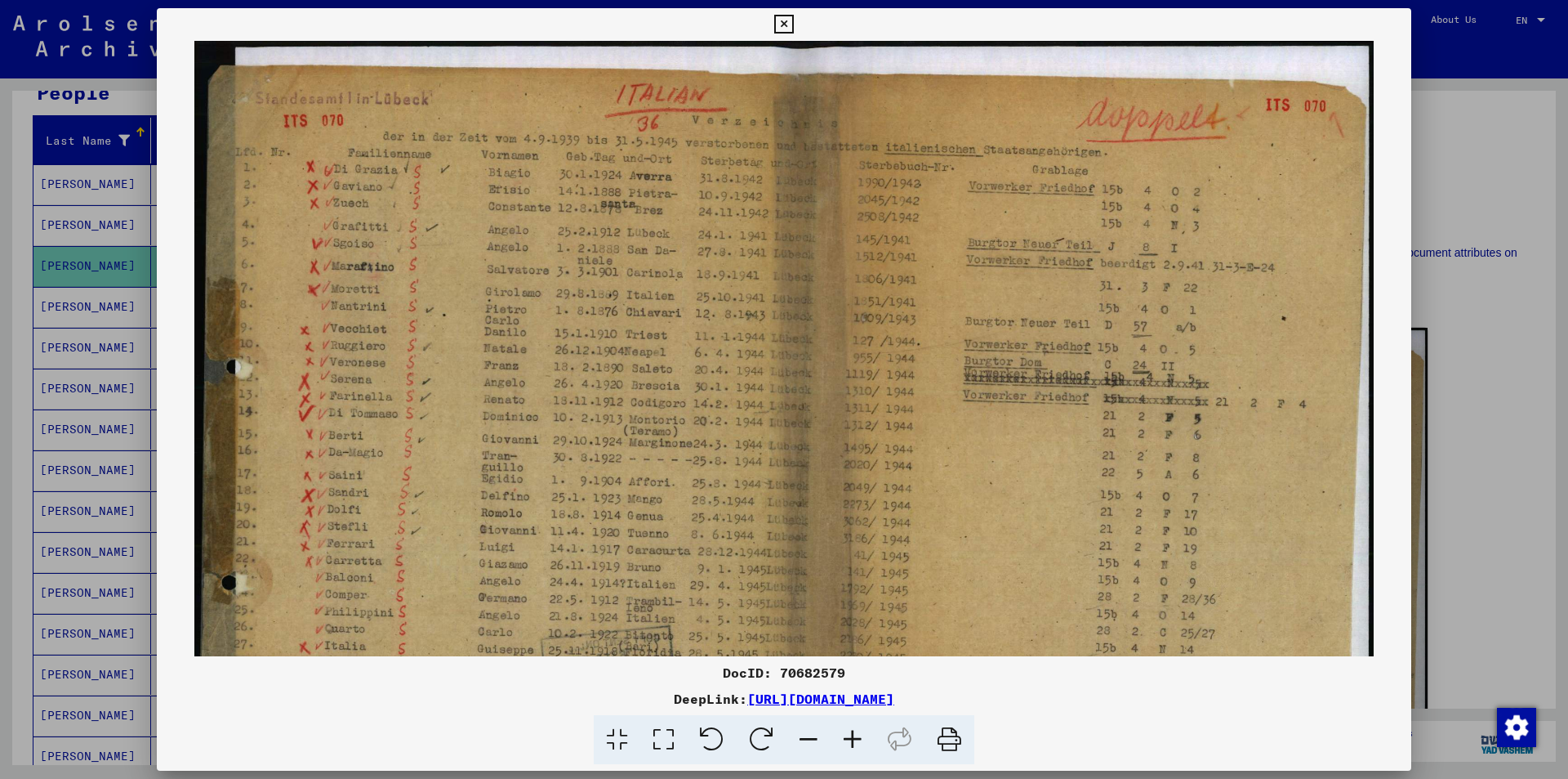
click at [841, 745] on icon at bounding box center [853, 739] width 44 height 50
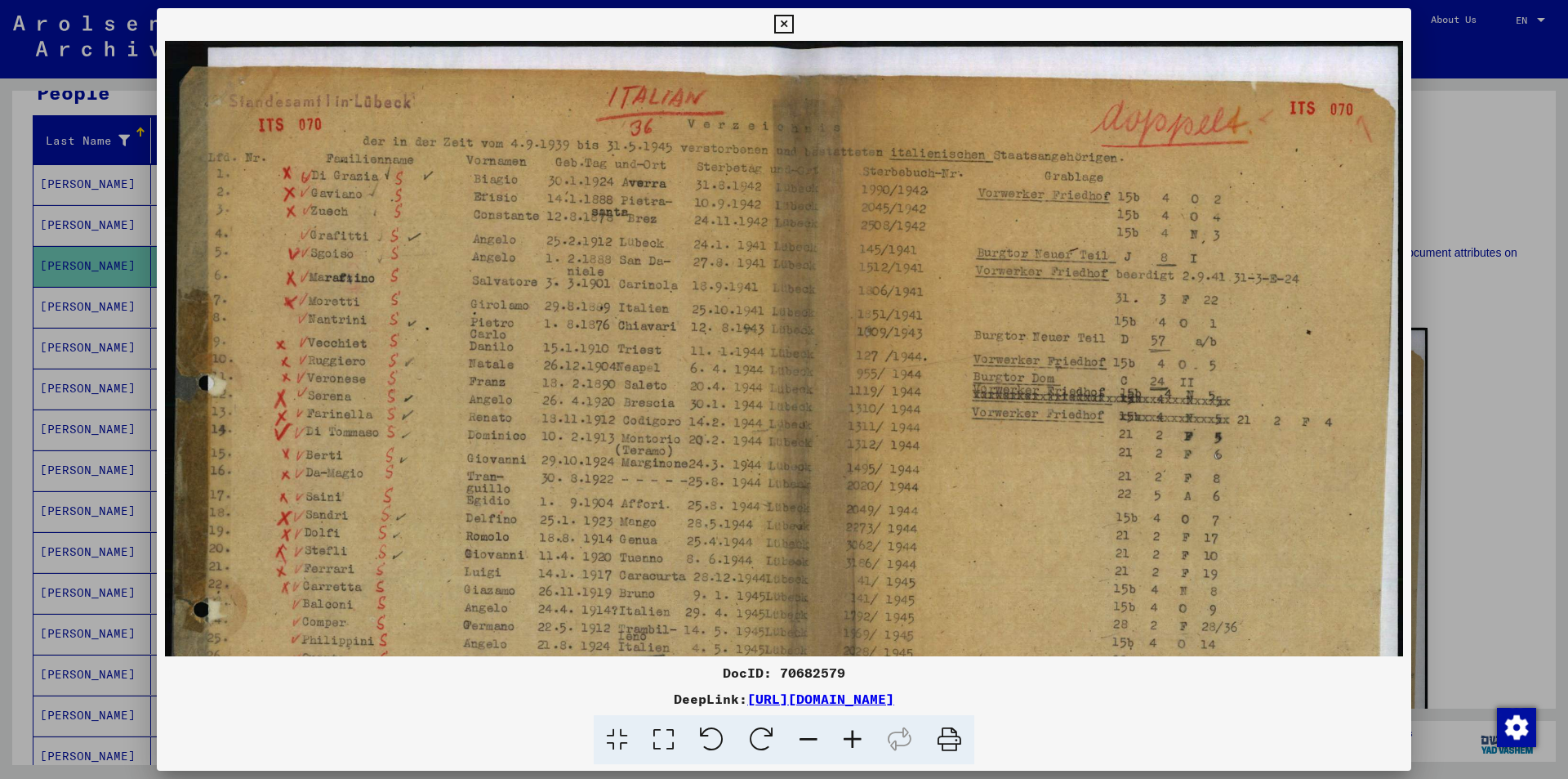
click at [841, 745] on icon at bounding box center [853, 739] width 44 height 50
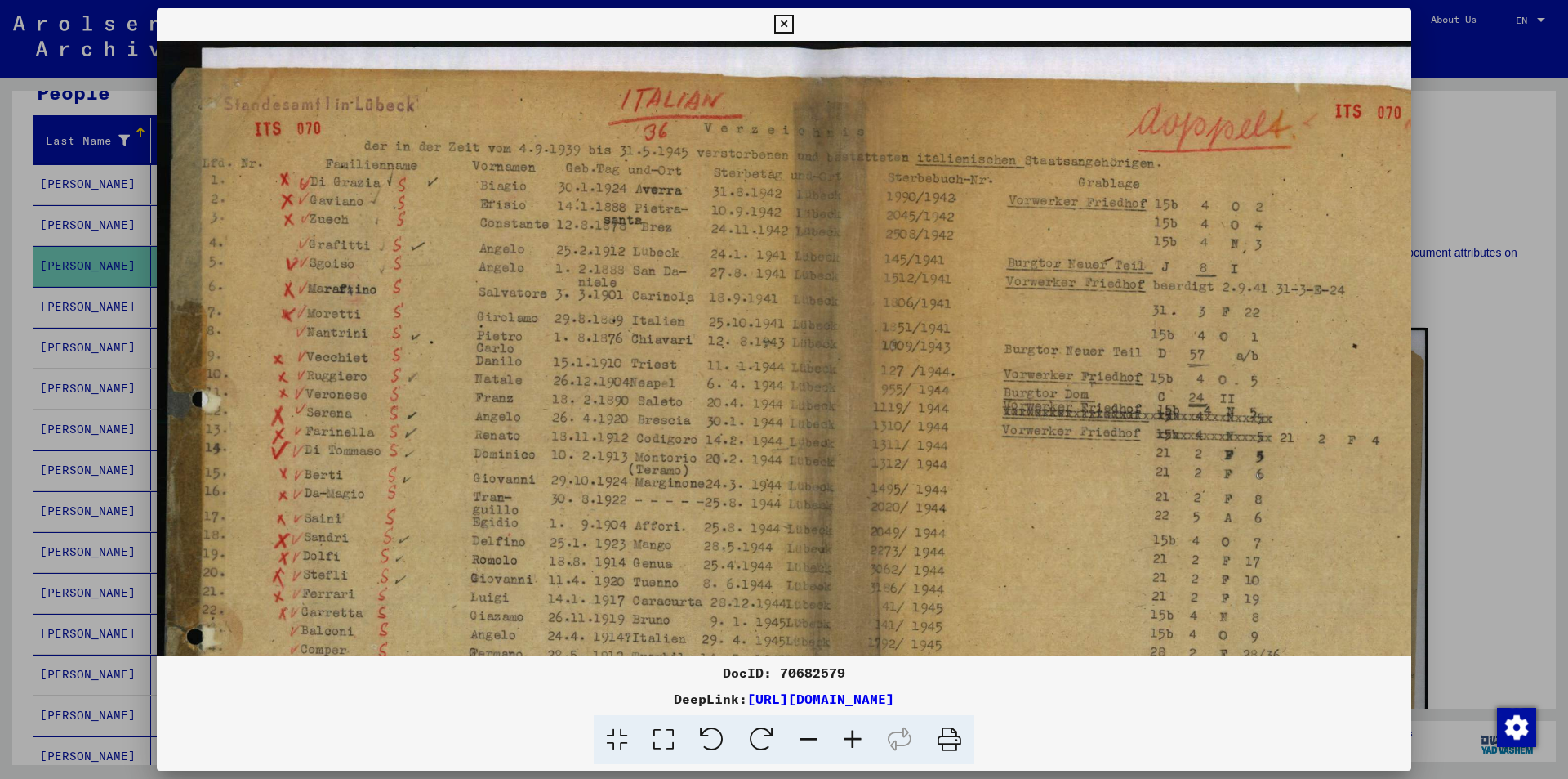
click at [786, 20] on icon at bounding box center [784, 24] width 19 height 20
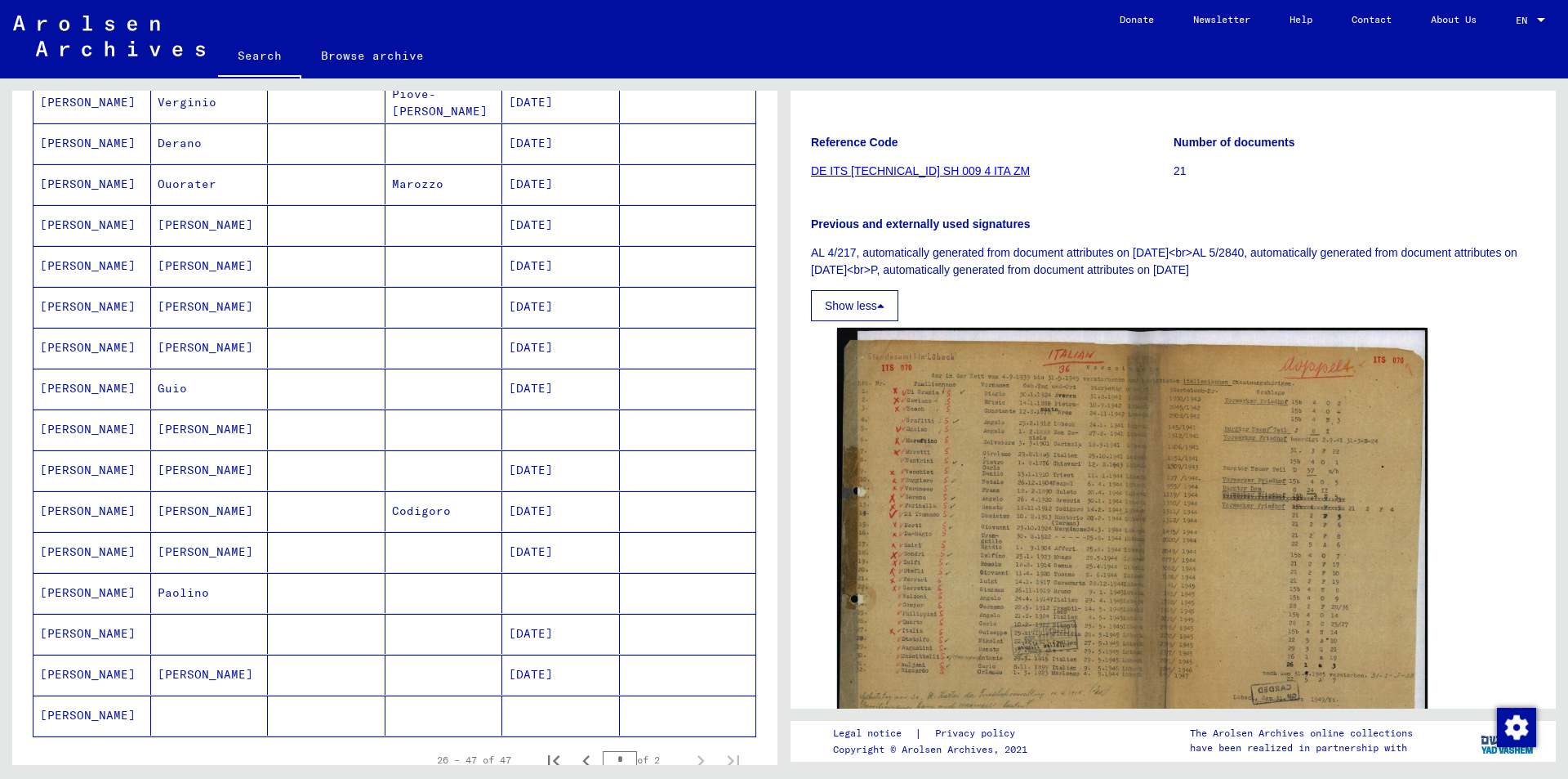
scroll to position [575, 0]
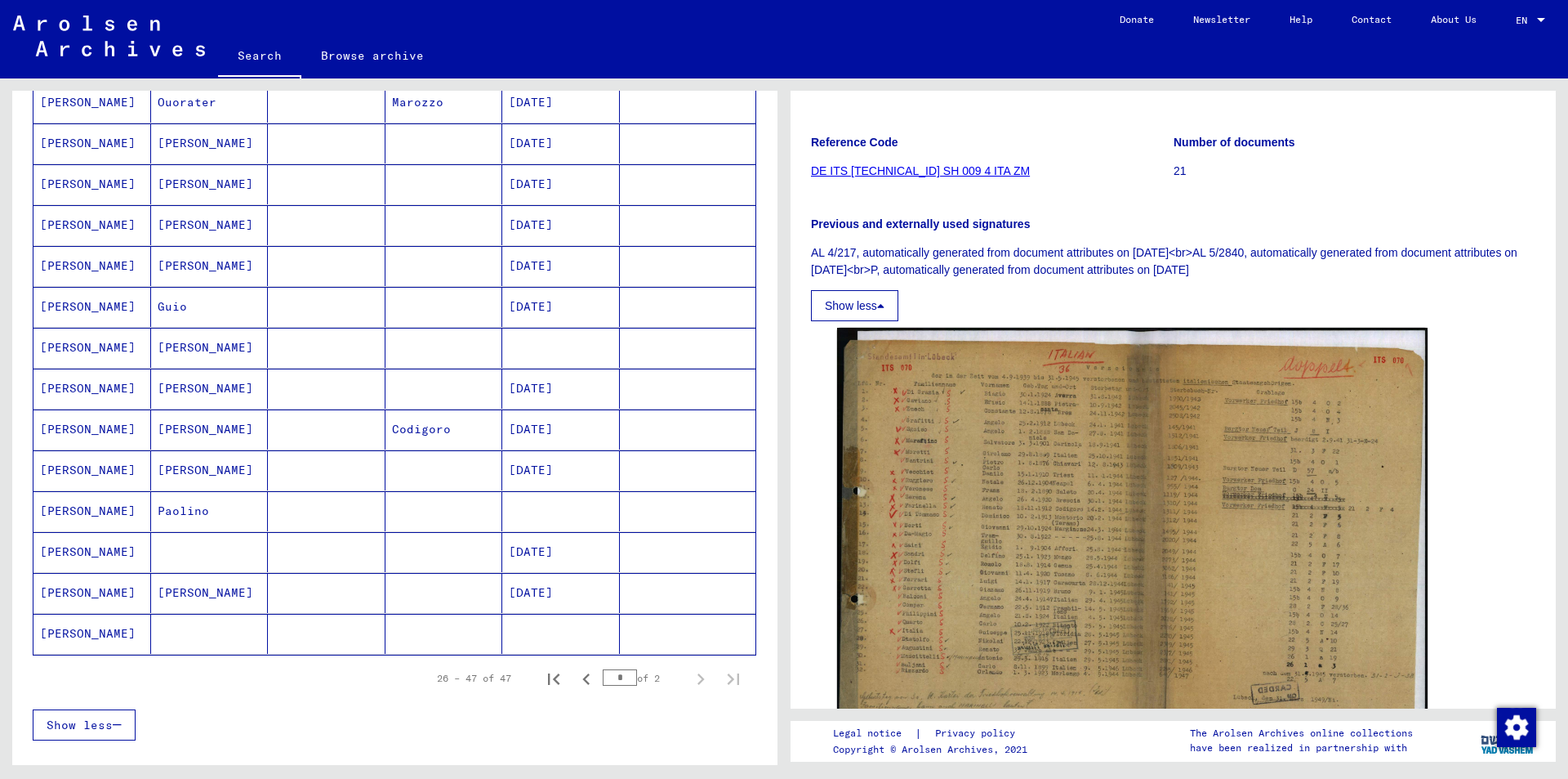
click at [174, 593] on mat-cell "[PERSON_NAME]" at bounding box center [210, 593] width 117 height 40
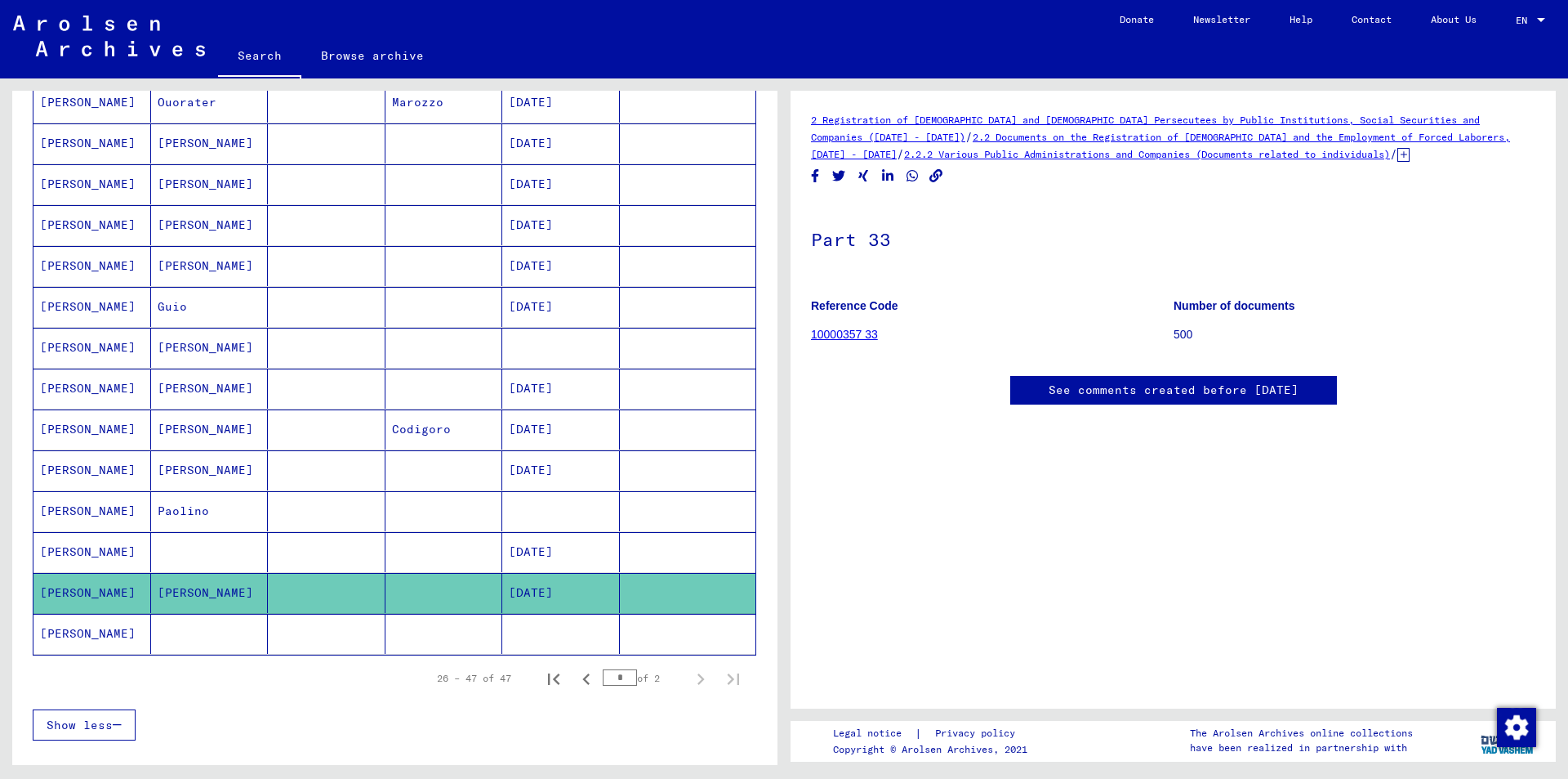
click at [1397, 160] on icon at bounding box center [1404, 155] width 12 height 14
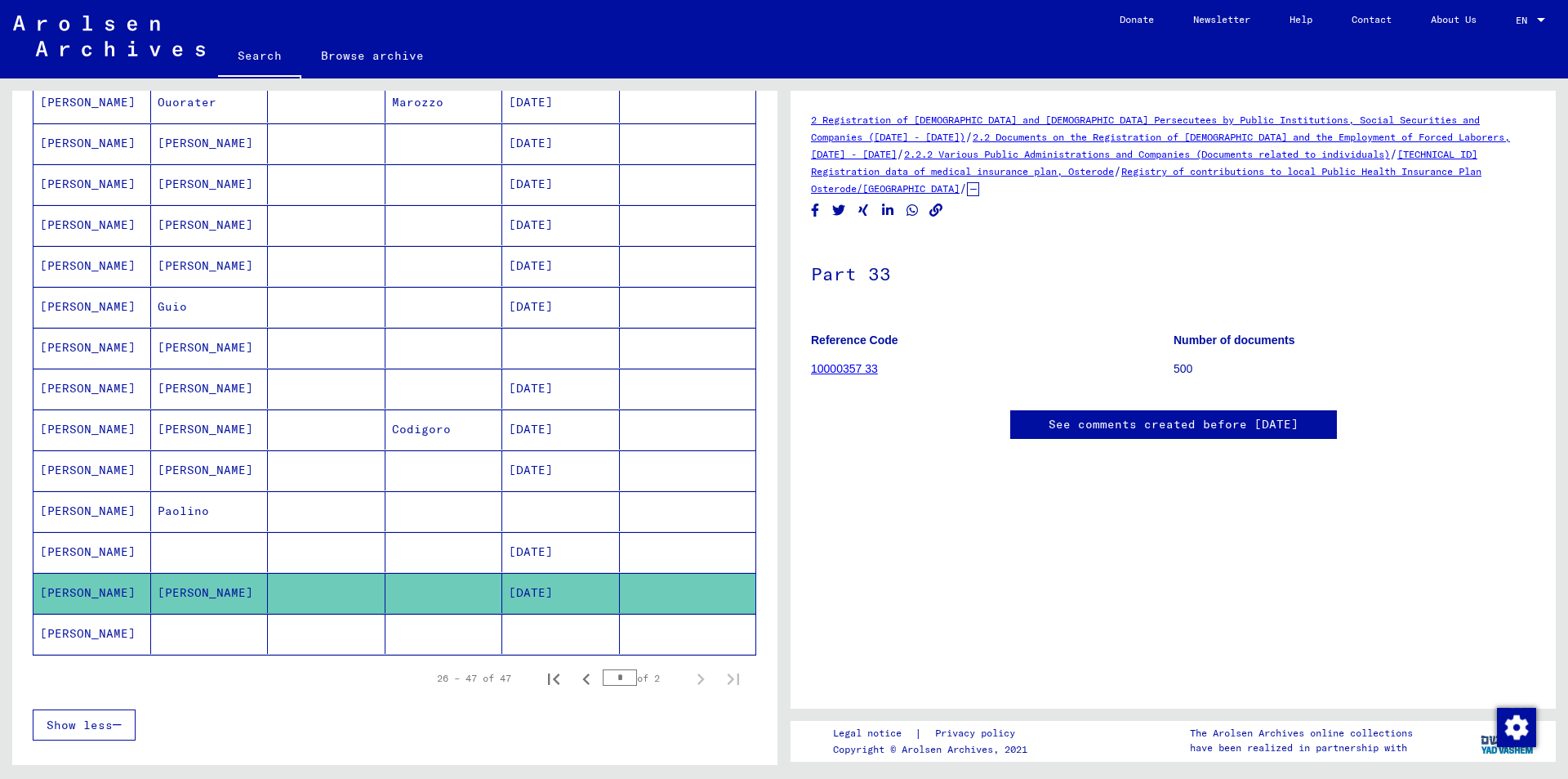
click at [1234, 180] on div "2 Registration of [DEMOGRAPHIC_DATA] and [DEMOGRAPHIC_DATA] Persecutees by Publ…" at bounding box center [1173, 154] width 725 height 86
click at [1224, 172] on link "Registry of contributions to local Public Health Insurance Plan Osterode/[GEOGR…" at bounding box center [1146, 180] width 671 height 30
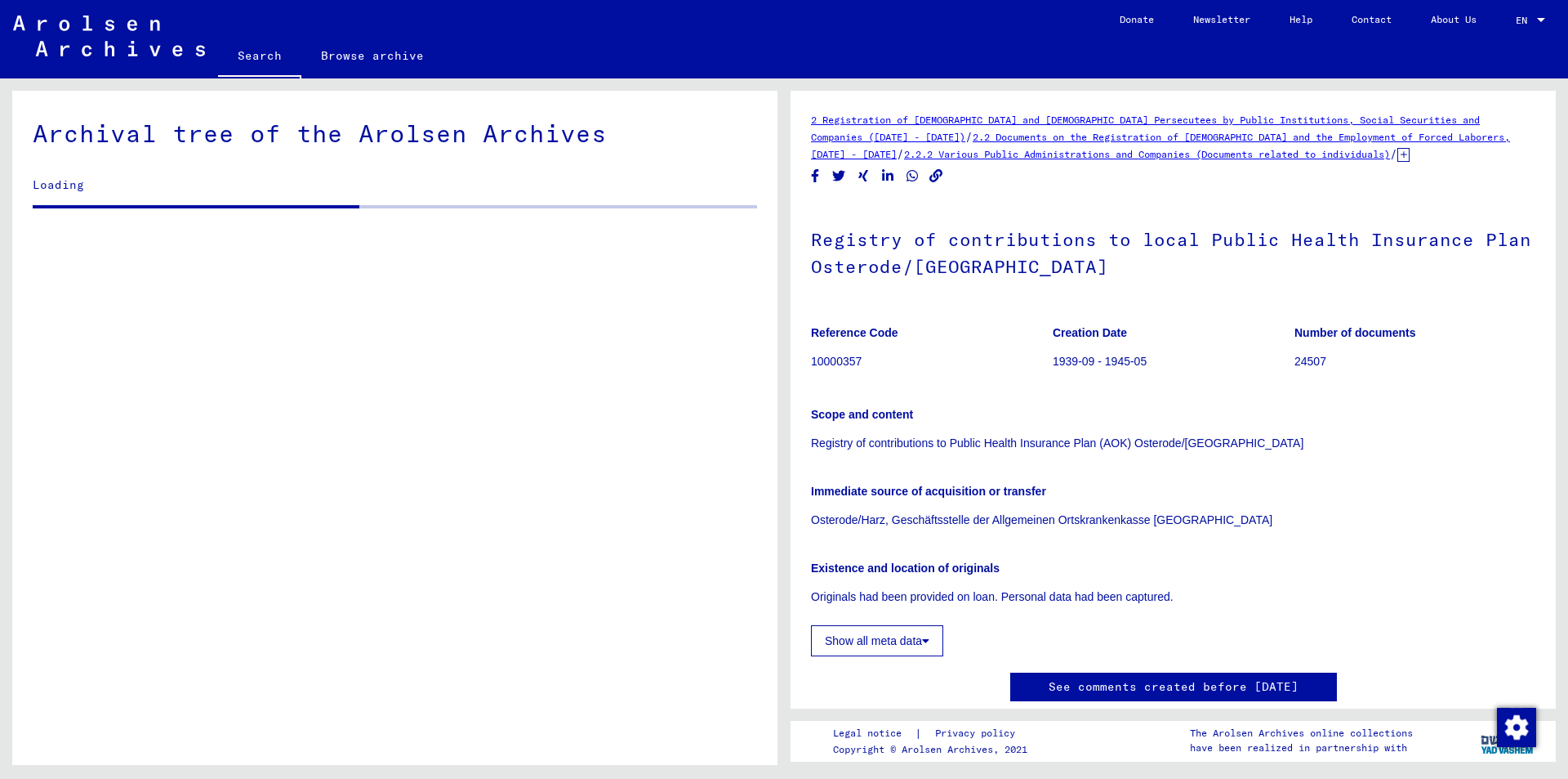
scroll to position [903, 0]
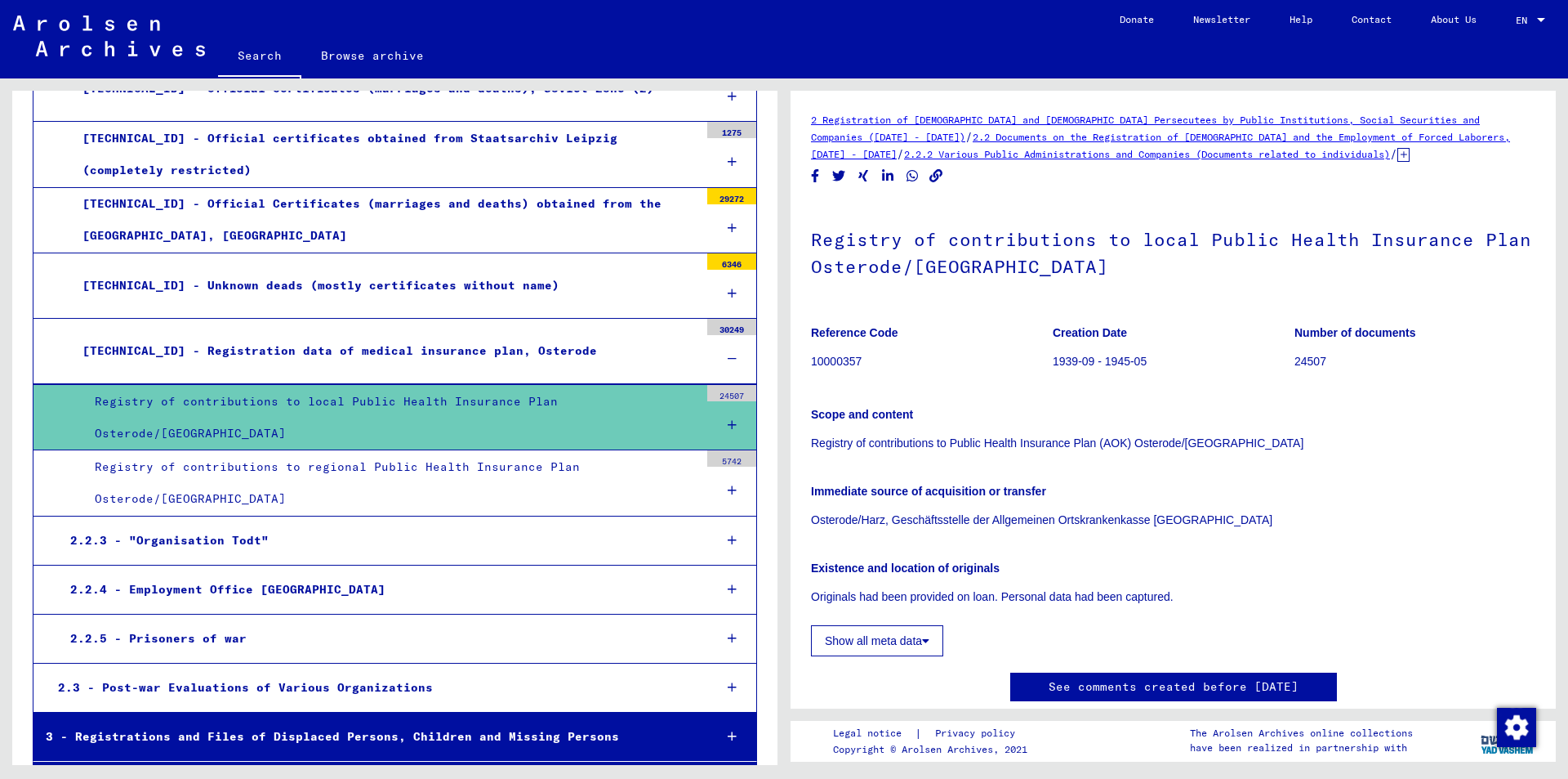
click at [555, 471] on div "Registry of contributions to regional Public Health Insurance Plan Osterode/[GE…" at bounding box center [391, 482] width 617 height 64
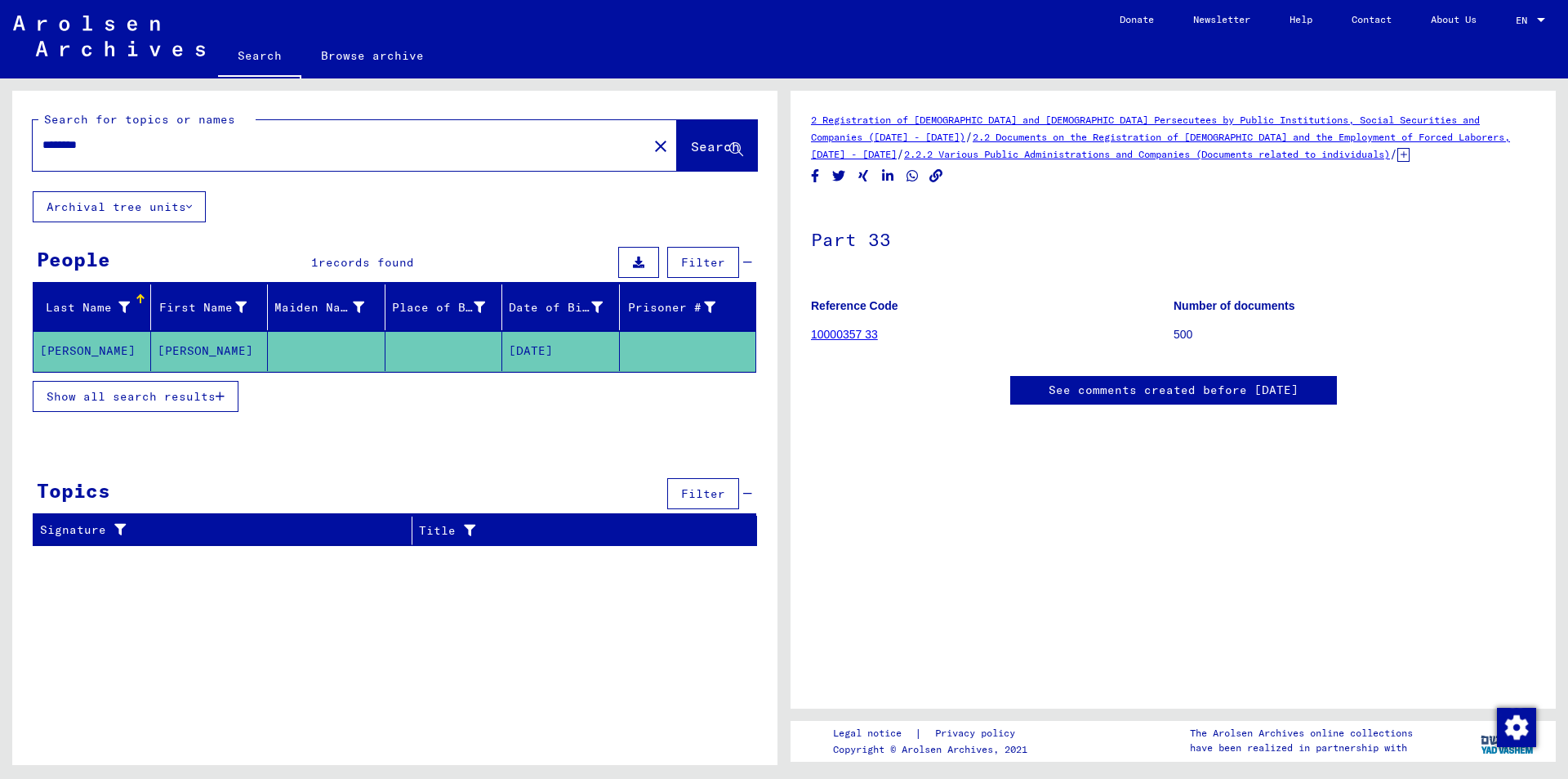
click at [824, 338] on link "10000357 33" at bounding box center [844, 333] width 67 height 13
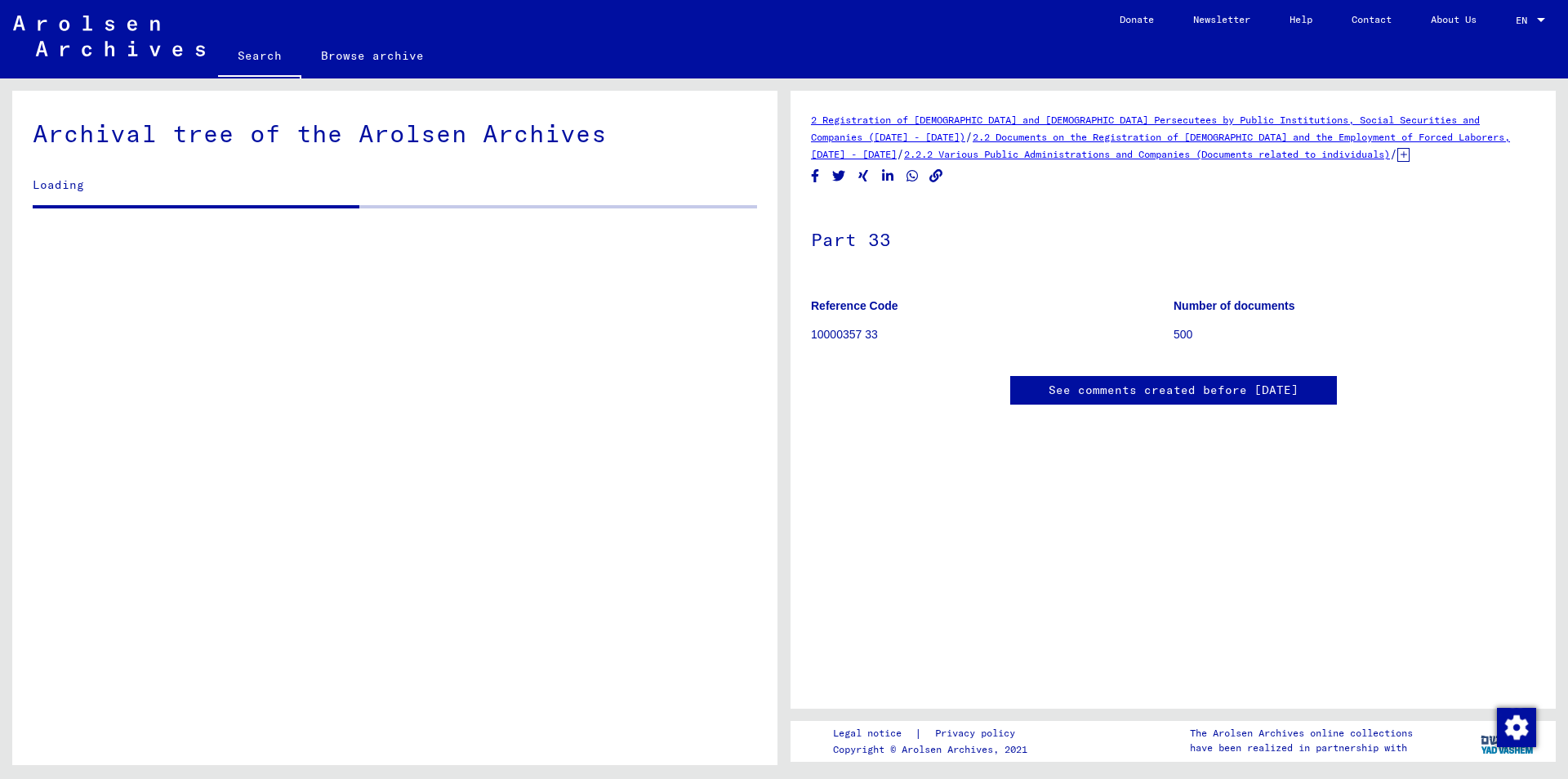
scroll to position [3457, 0]
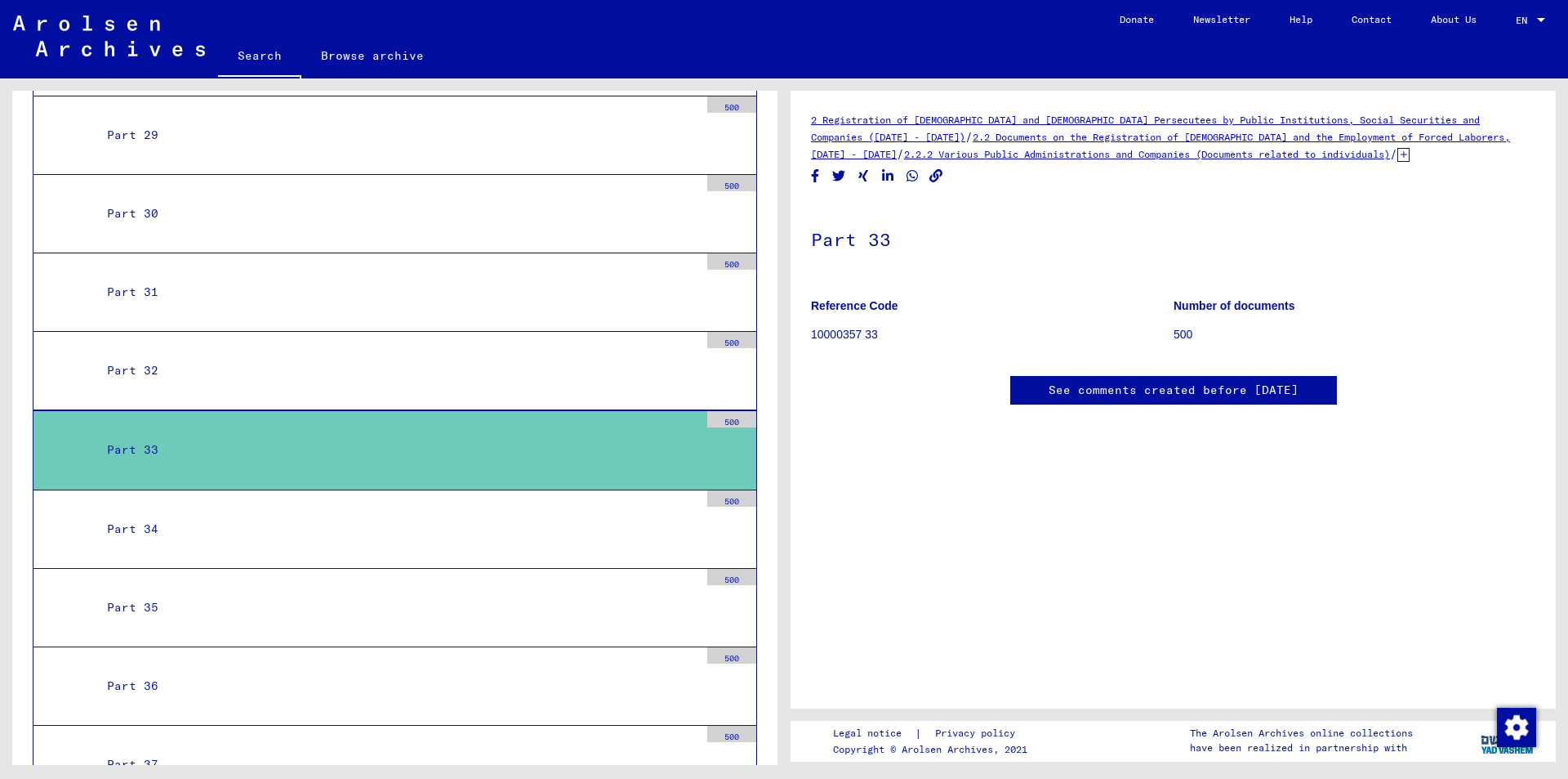
click at [733, 411] on div "500" at bounding box center [732, 419] width 49 height 17
click at [153, 433] on div "Part 33" at bounding box center [397, 449] width 605 height 32
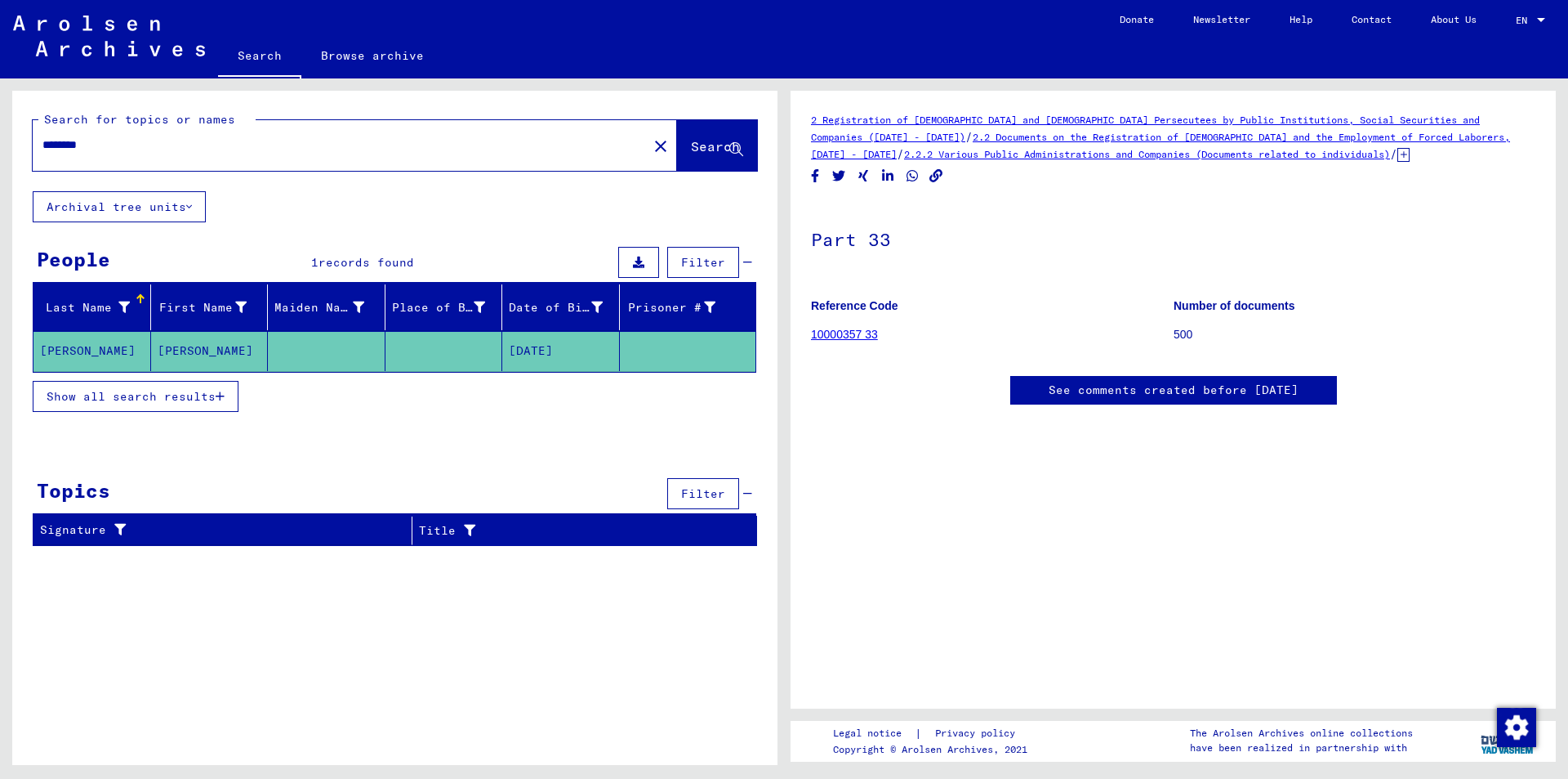
scroll to position [270, 0]
type input "*********"
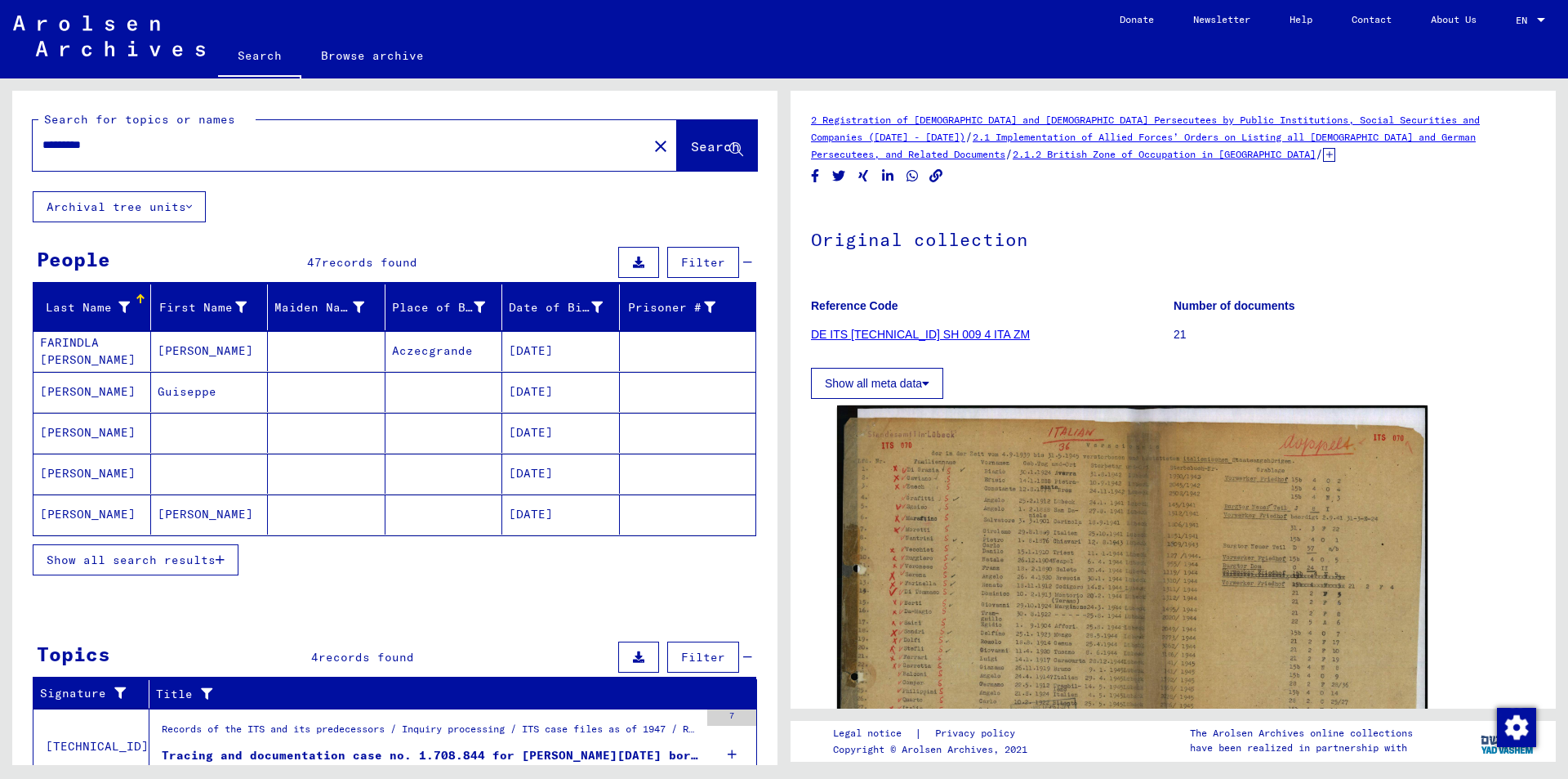
drag, startPoint x: 33, startPoint y: 0, endPoint x: 685, endPoint y: 148, distance: 668.6
click at [691, 148] on span "Search" at bounding box center [715, 146] width 49 height 17
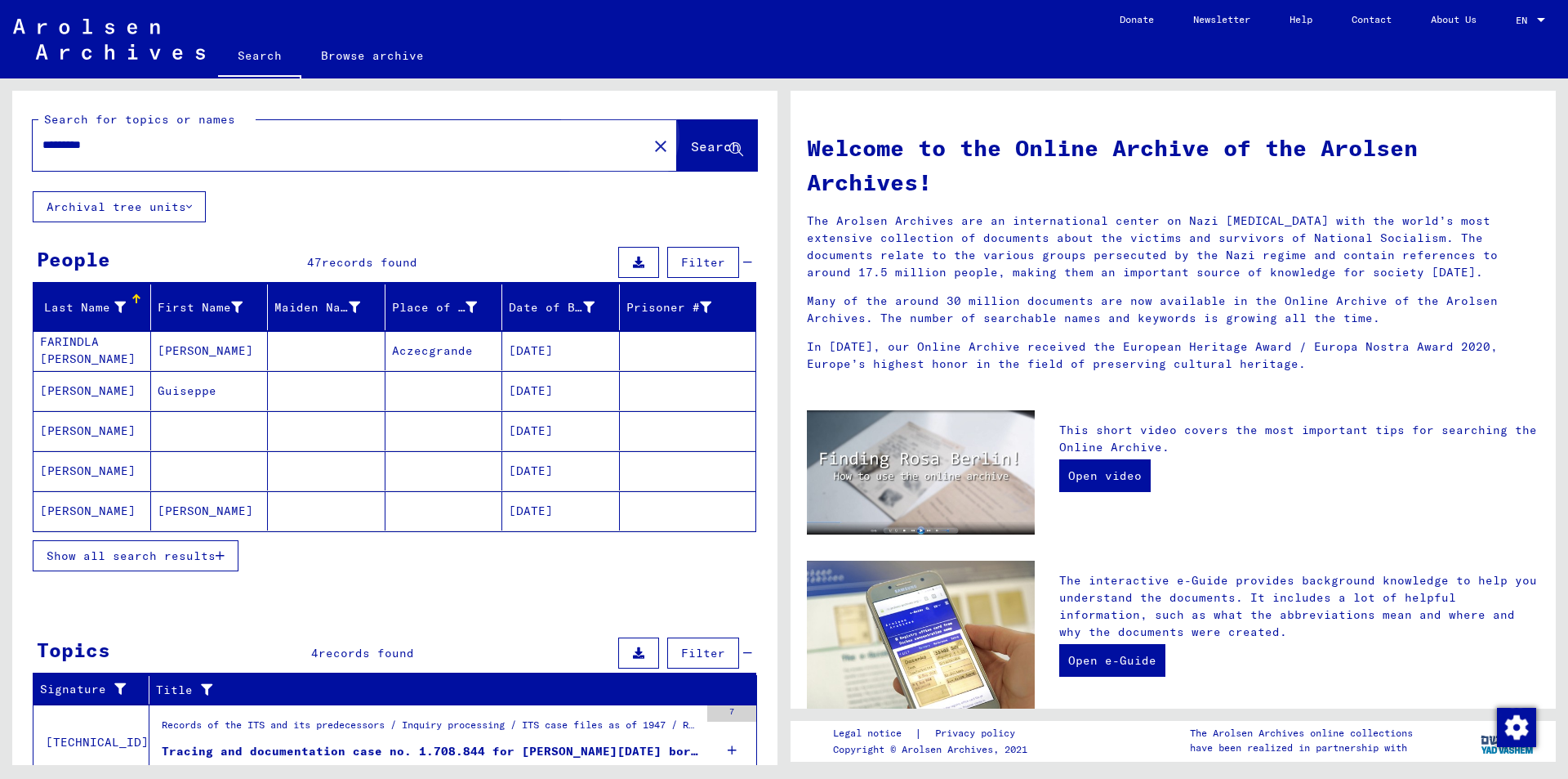
click at [677, 156] on button "Search" at bounding box center [717, 145] width 80 height 50
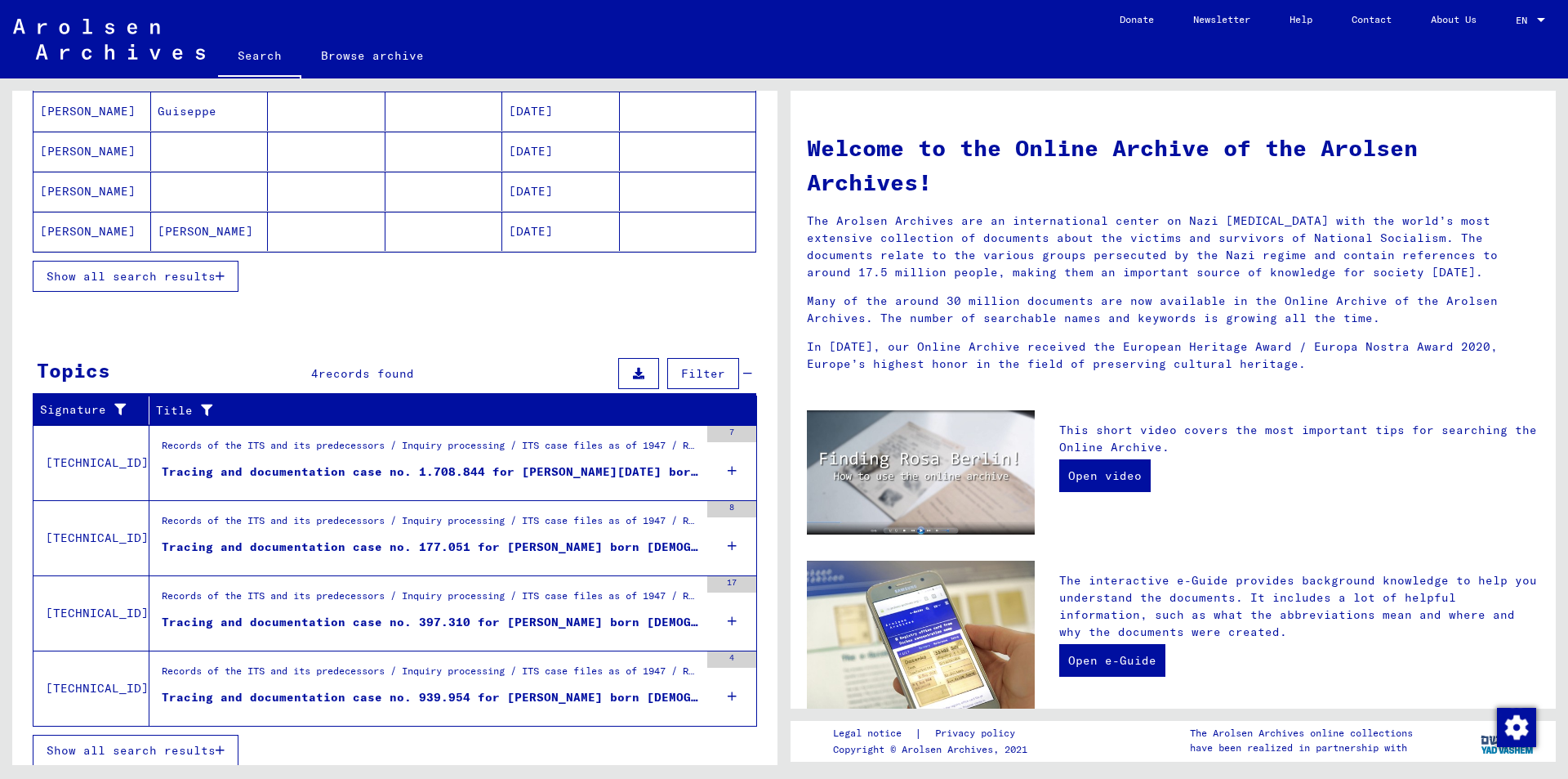
scroll to position [289, 0]
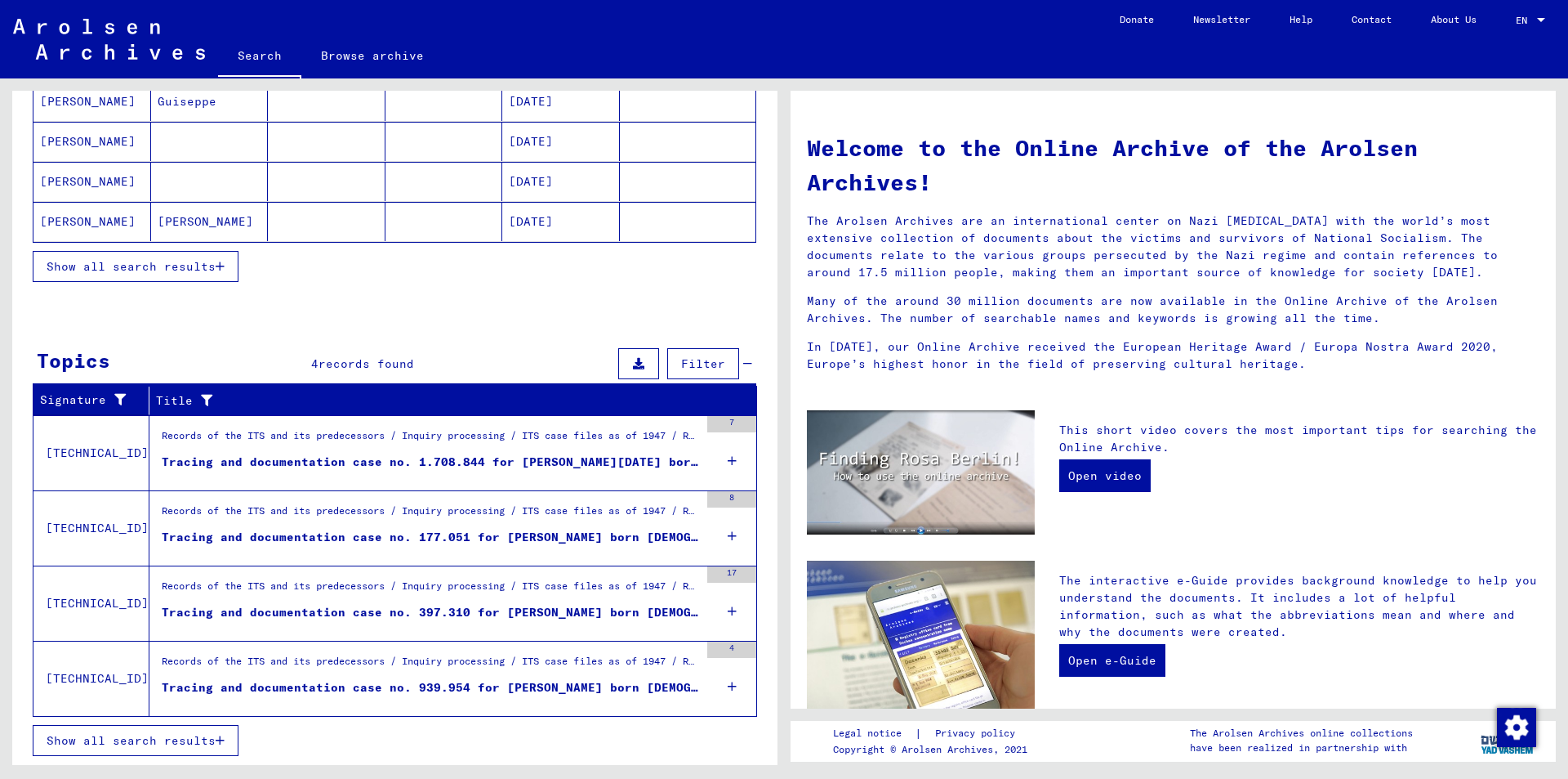
click at [718, 499] on div "8" at bounding box center [732, 499] width 49 height 17
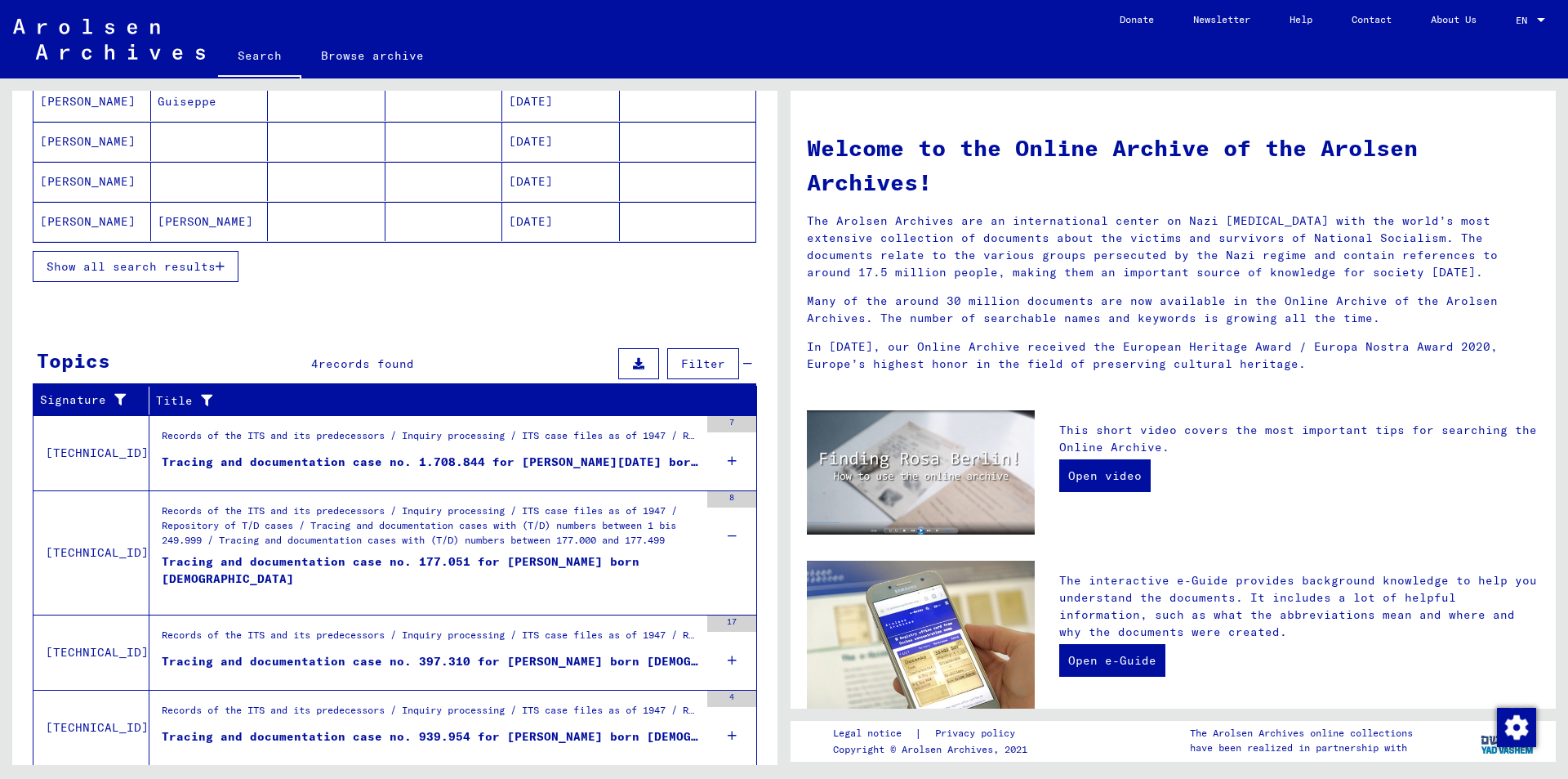
click at [446, 557] on div "Tracing and documentation case no. 177.051 for [PERSON_NAME] born [DEMOGRAPHIC_…" at bounding box center [431, 577] width 538 height 49
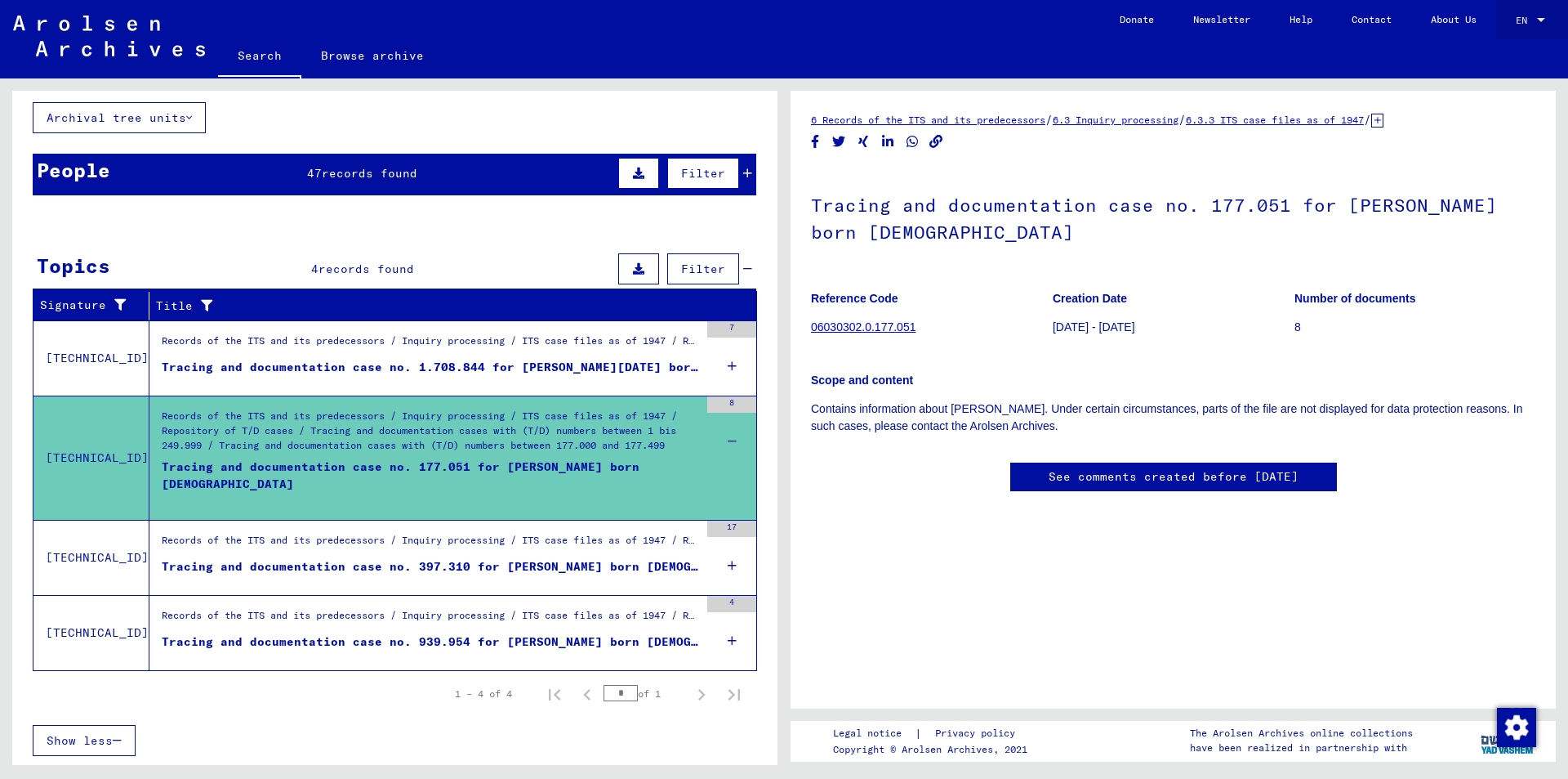
click at [1547, 24] on div at bounding box center [1541, 20] width 15 height 11
click at [828, 404] on div at bounding box center [784, 389] width 1568 height 779
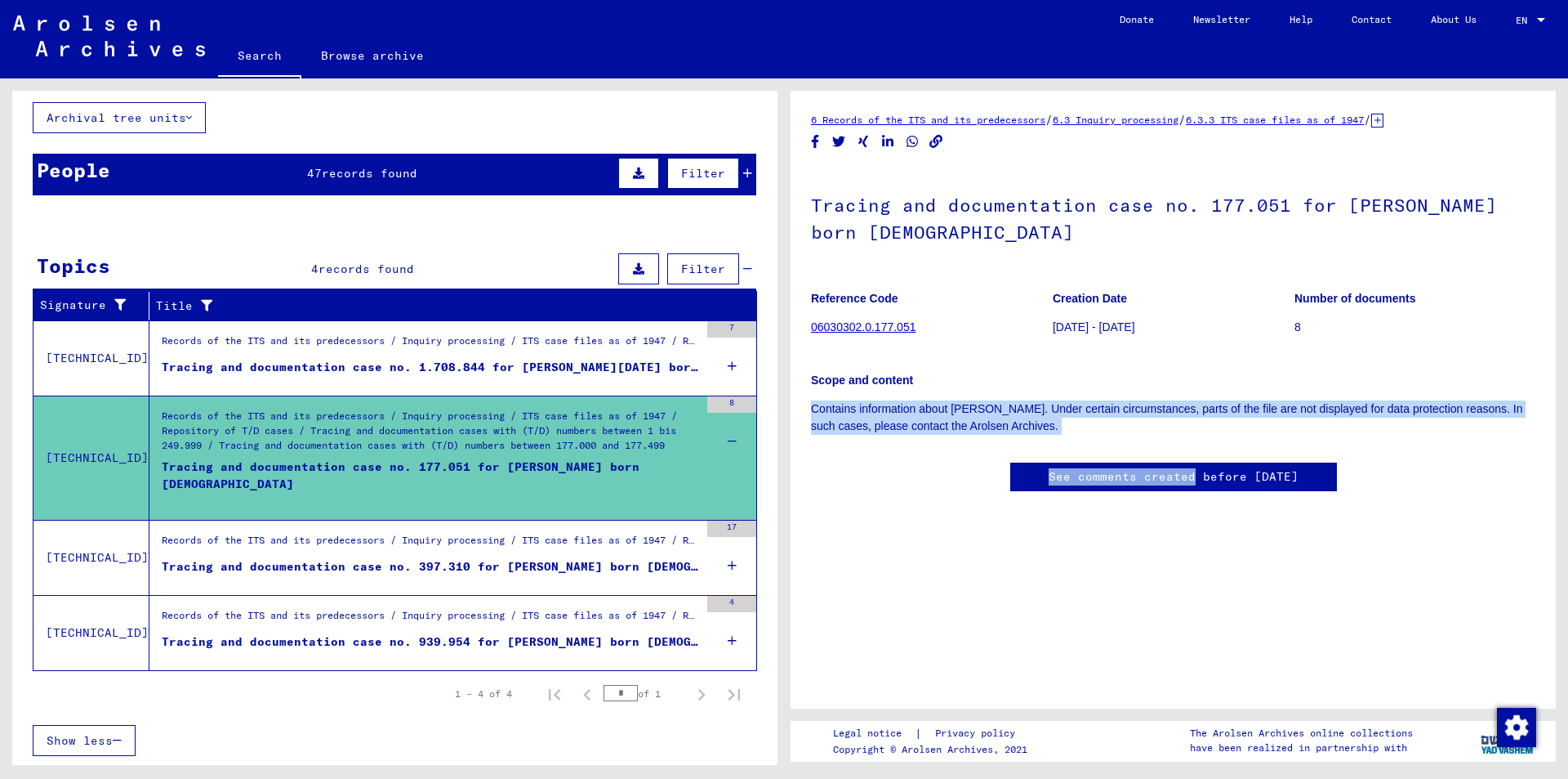
drag, startPoint x: 815, startPoint y: 407, endPoint x: 1170, endPoint y: 460, distance: 358.9
click at [1170, 460] on div "6 Records of the ITS and its predecessors / 6.3 Inquiry processing / 6.3.3 ITS …" at bounding box center [1173, 318] width 725 height 413
